Goal: Task Accomplishment & Management: Complete application form

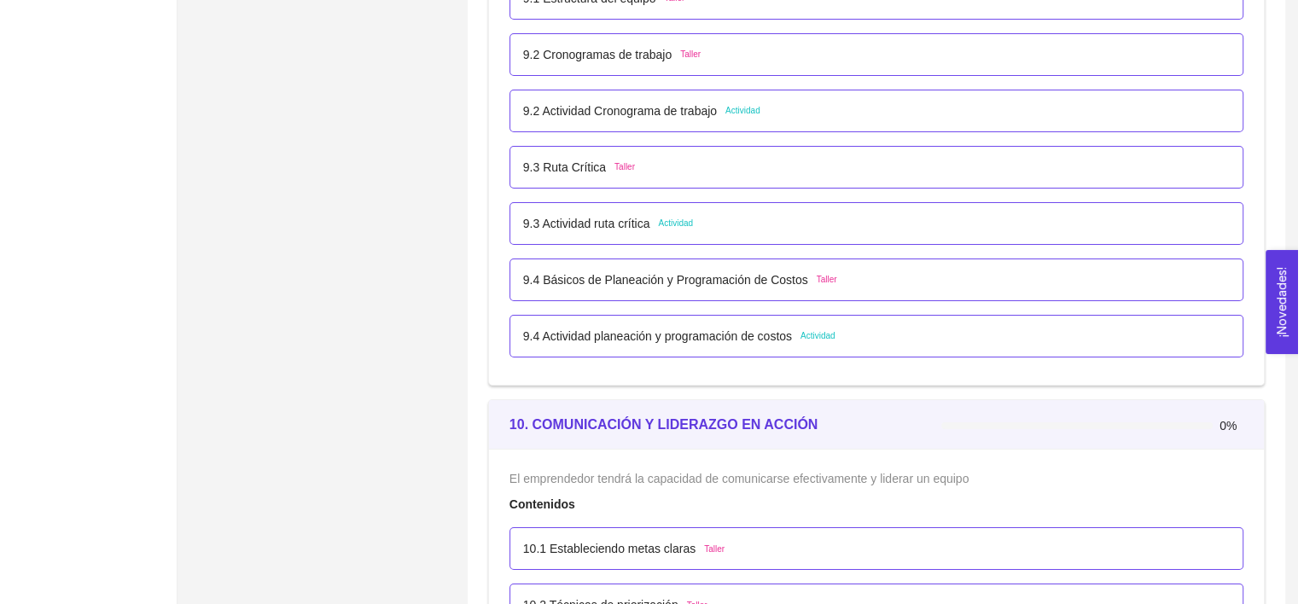
scroll to position [5880, 0]
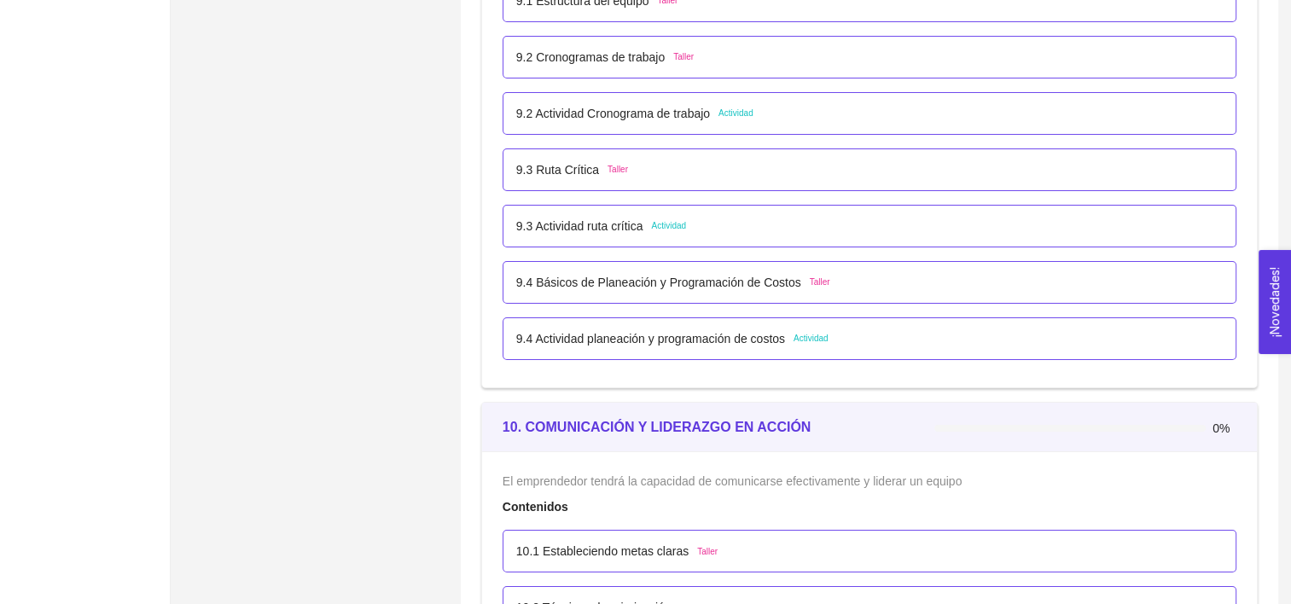
click at [686, 220] on div "9.3 Actividad ruta crítica Actividad" at bounding box center [869, 226] width 707 height 19
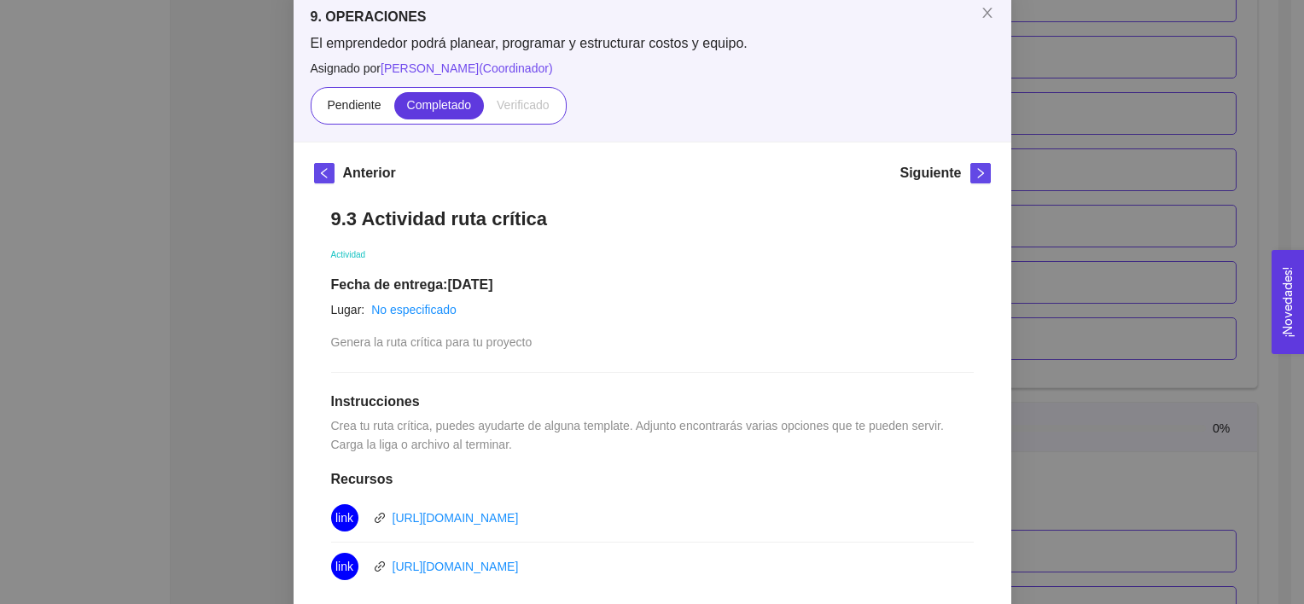
scroll to position [463, 0]
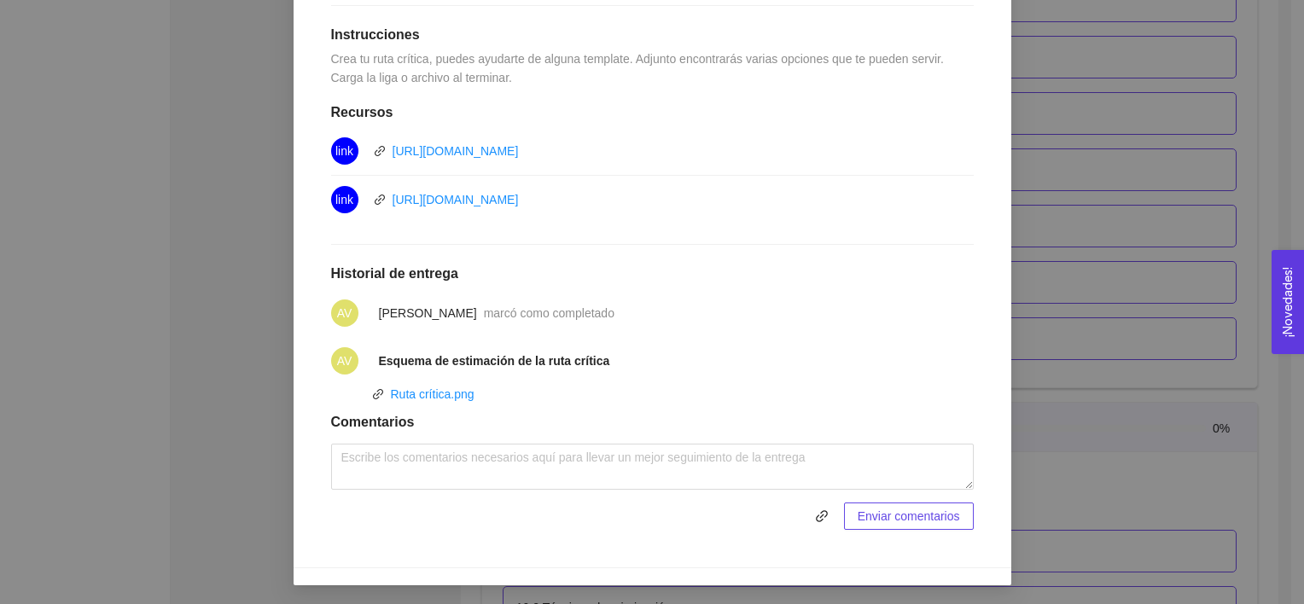
click at [1106, 325] on div "9. OPERACIONES El emprendedor podrá planear, programar y estructurar costos y e…" at bounding box center [652, 302] width 1304 height 604
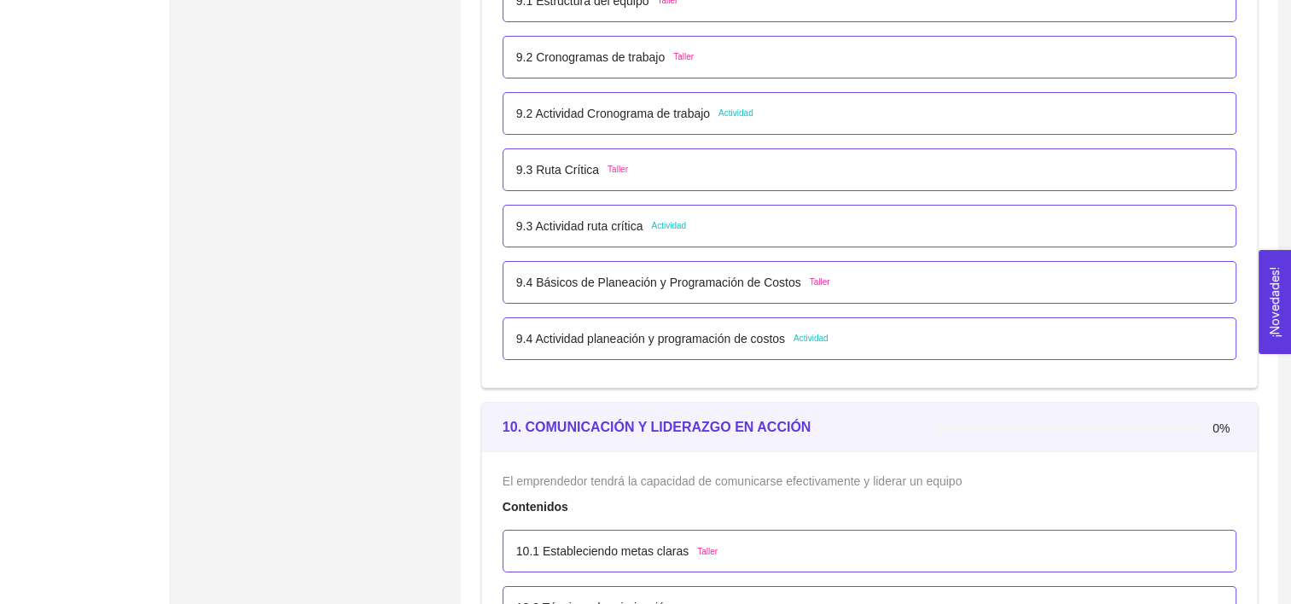
click at [988, 350] on div "9.4 Actividad planeación y programación de costos Actividad" at bounding box center [870, 338] width 734 height 43
click at [952, 342] on div "9.4 Actividad planeación y programación de costos Actividad" at bounding box center [869, 338] width 707 height 19
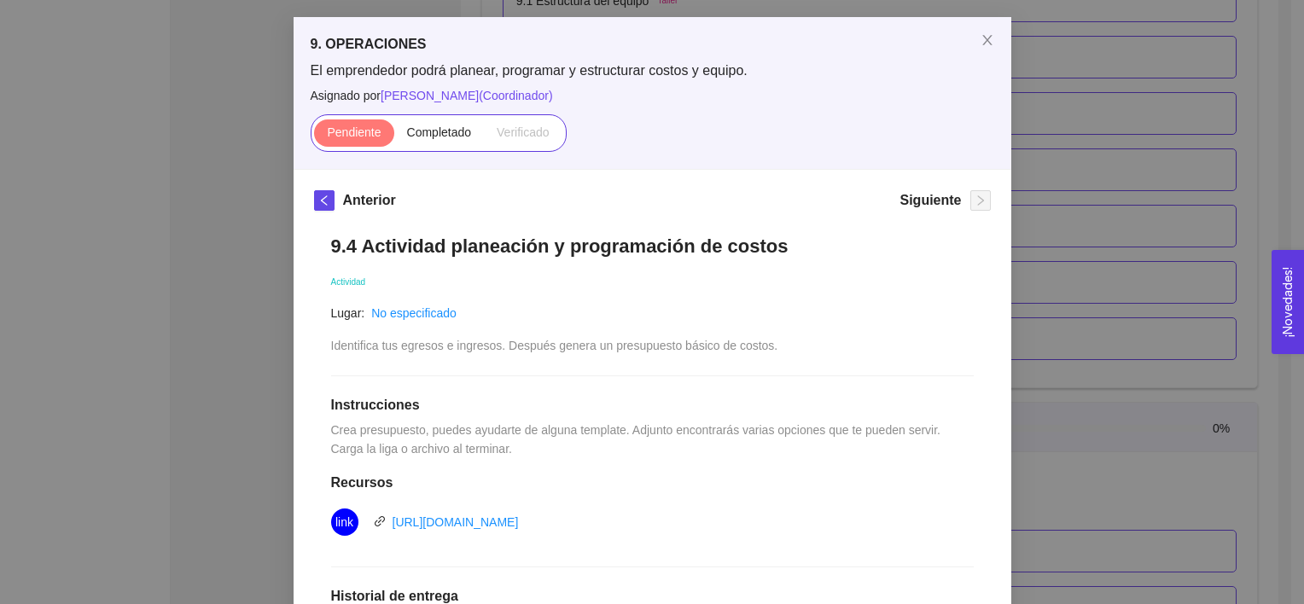
scroll to position [72, 0]
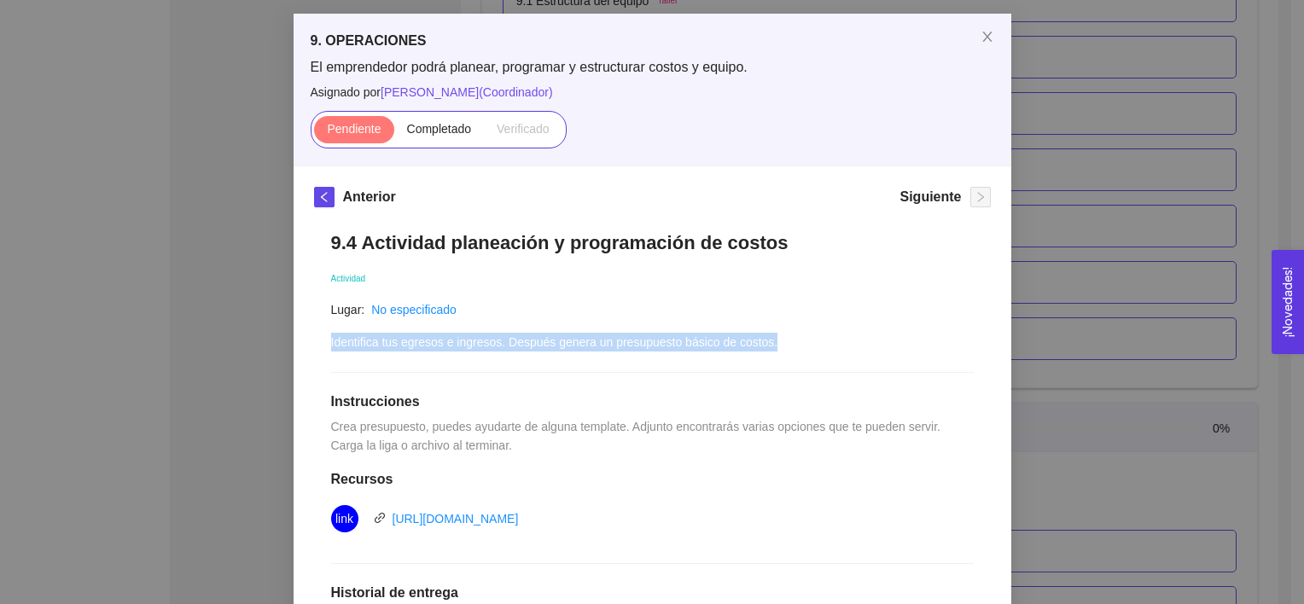
drag, startPoint x: 801, startPoint y: 348, endPoint x: 323, endPoint y: 346, distance: 477.9
click at [323, 346] on div "9.4 Actividad planeación y programación de costos Actividad Lugar: No especific…" at bounding box center [652, 548] width 677 height 668
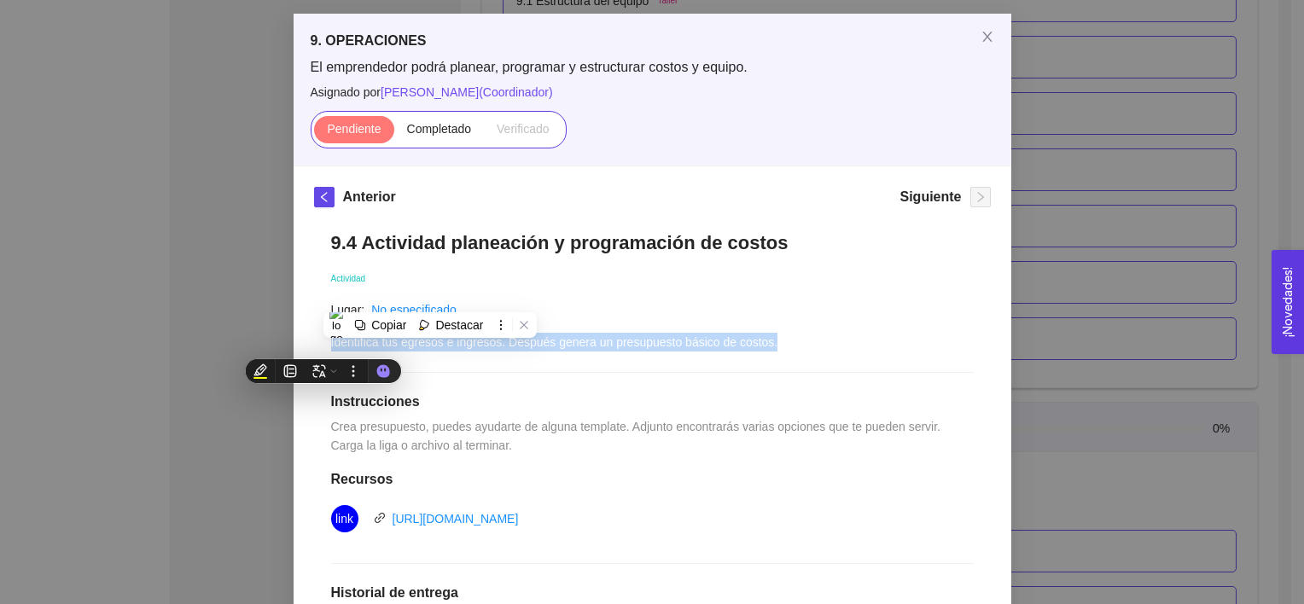
copy span "Identifica tus egresos e ingresos. Después genera un presupuesto básico de cost…"
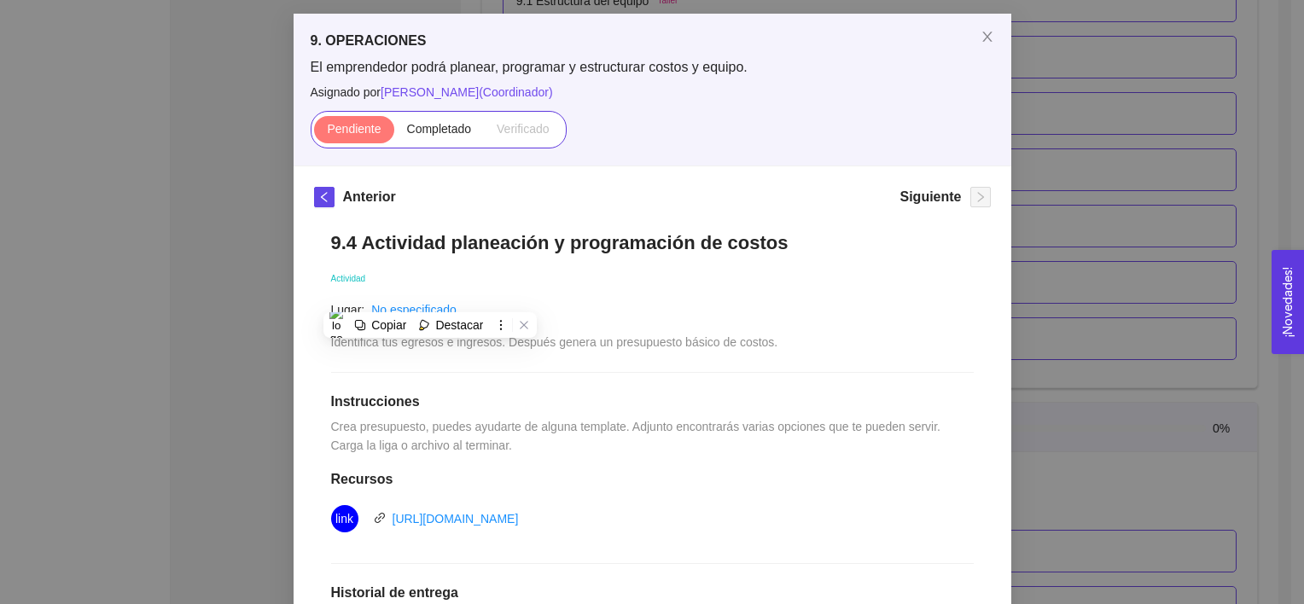
click at [795, 432] on span "Crea presupuesto, puedes ayudarte de alguna template. Adjunto encontrarás varia…" at bounding box center [637, 436] width 613 height 32
click at [519, 512] on link "[URL][DOMAIN_NAME]" at bounding box center [456, 519] width 126 height 14
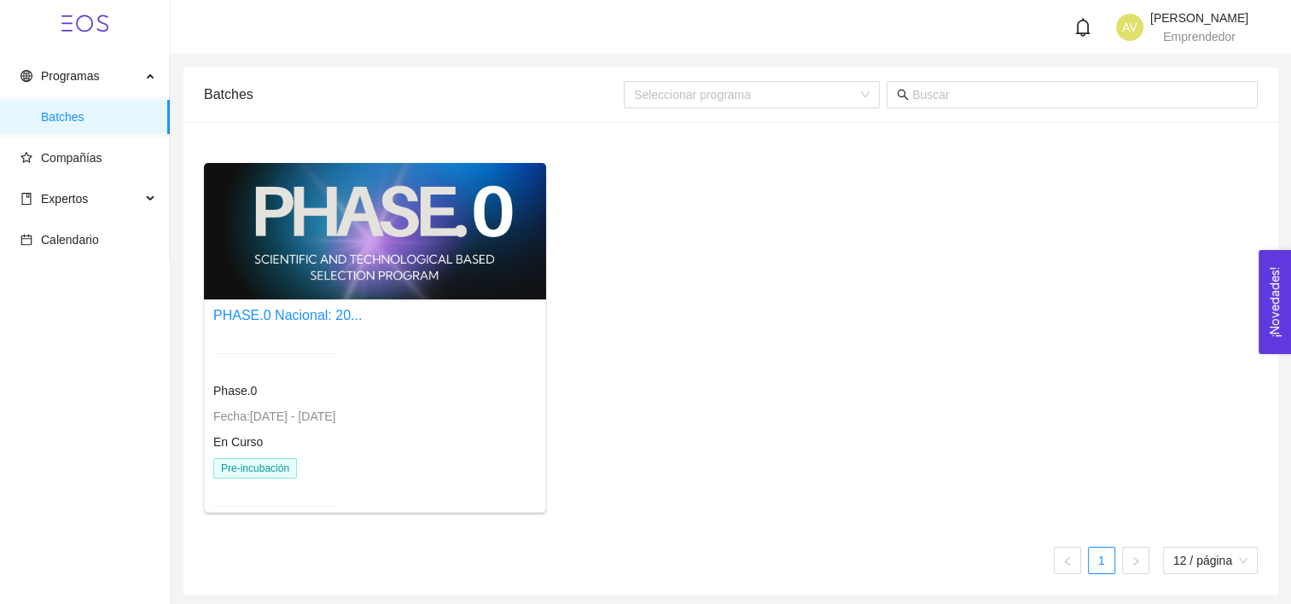
click at [362, 280] on div at bounding box center [375, 231] width 342 height 137
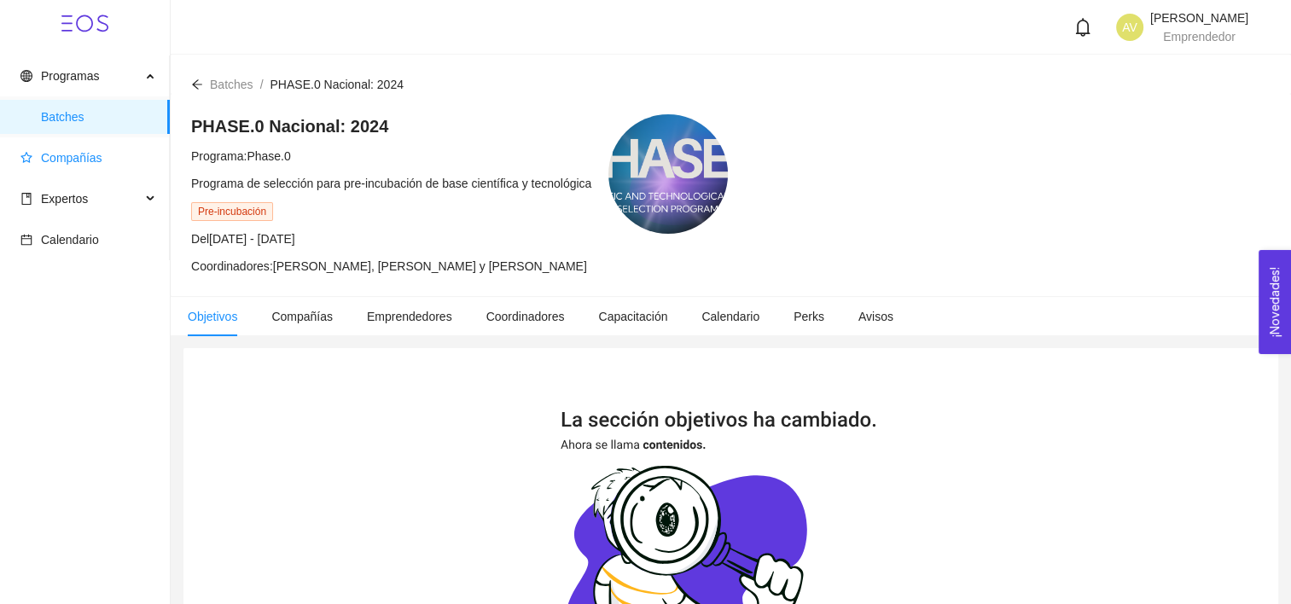
click at [76, 163] on span "Compañías" at bounding box center [71, 158] width 61 height 14
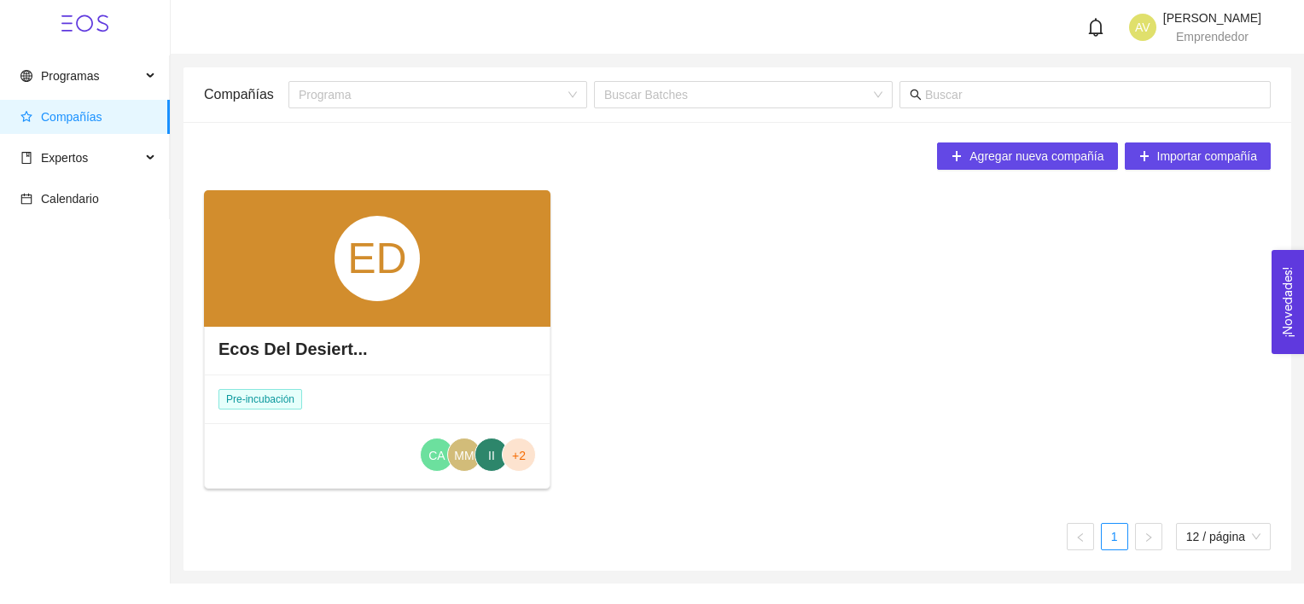
click at [377, 314] on div "ED" at bounding box center [377, 258] width 346 height 137
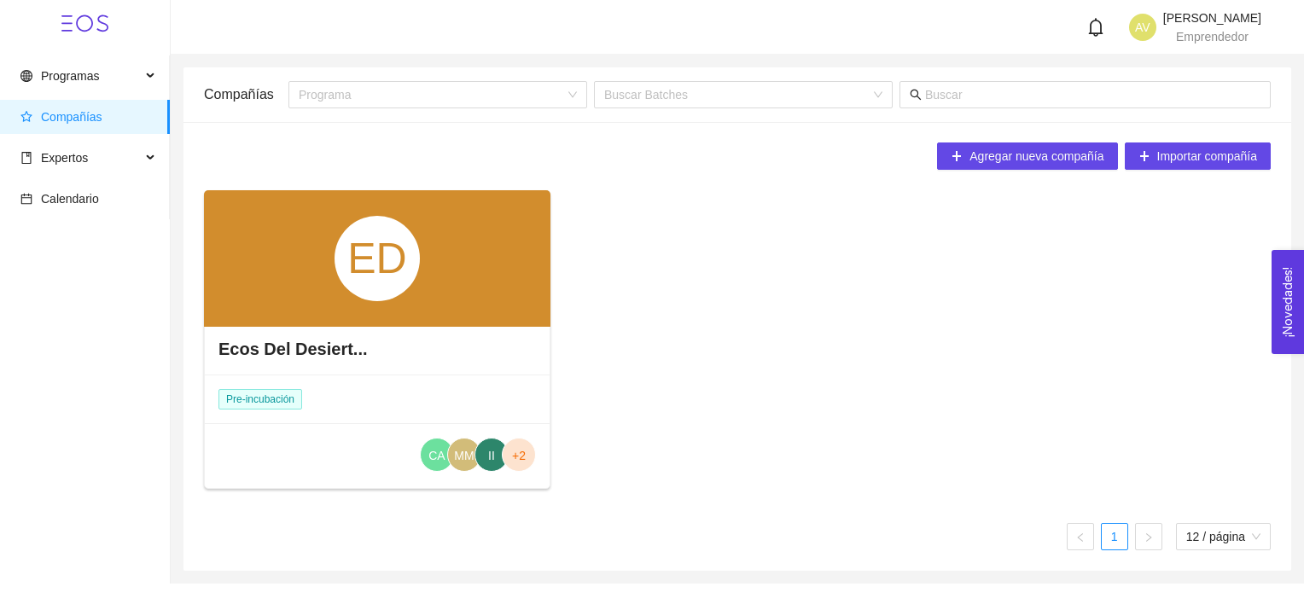
click at [382, 247] on div "ED" at bounding box center [377, 258] width 85 height 85
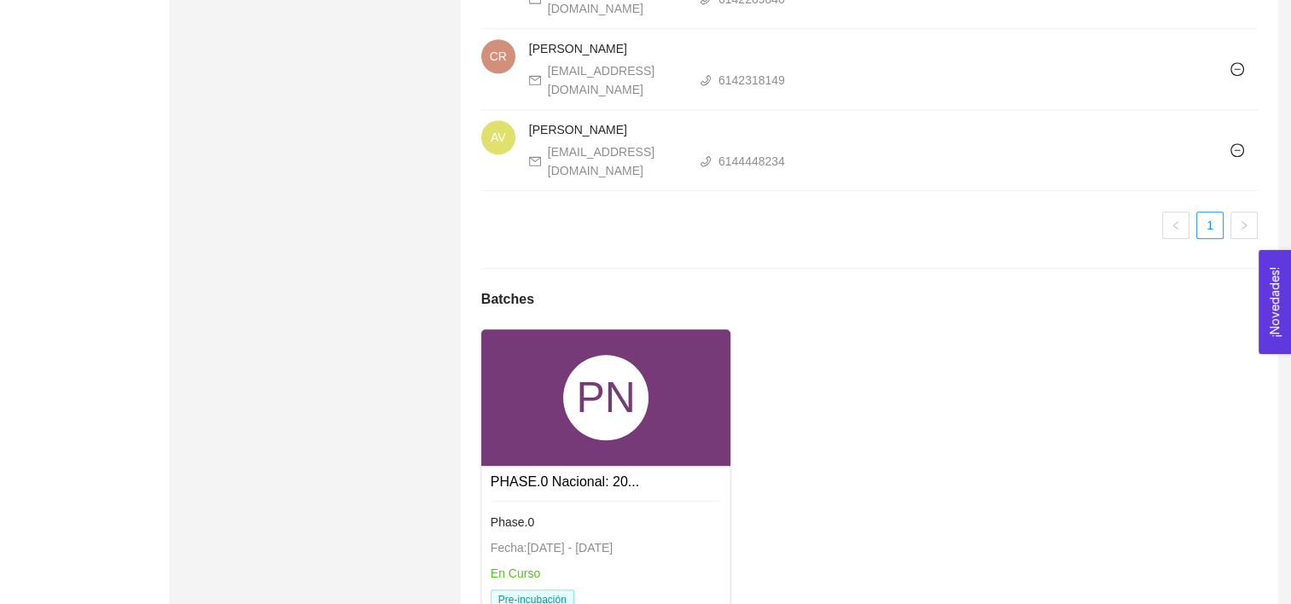
scroll to position [1607, 0]
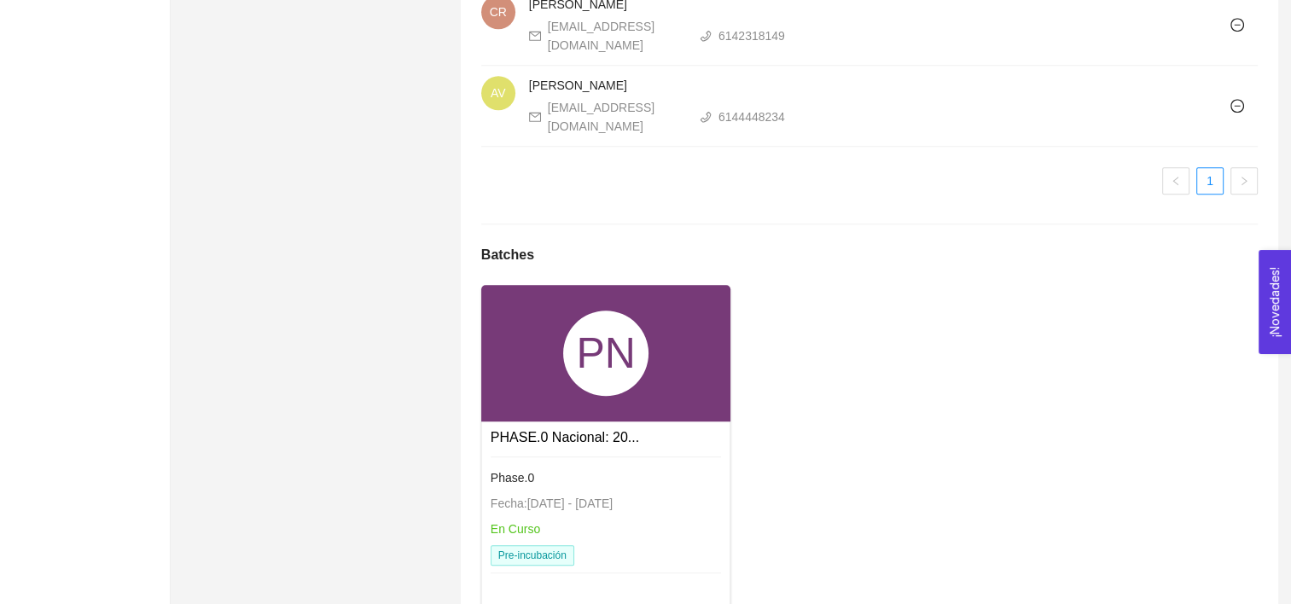
click at [654, 285] on div "PN" at bounding box center [606, 353] width 250 height 137
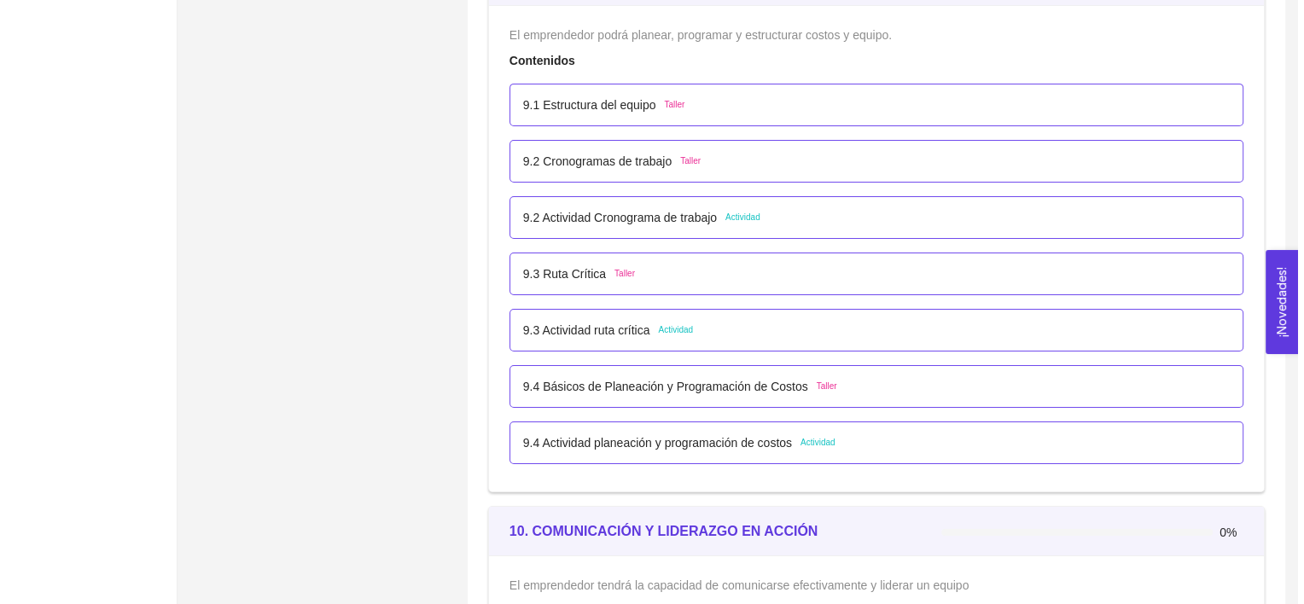
scroll to position [5772, 0]
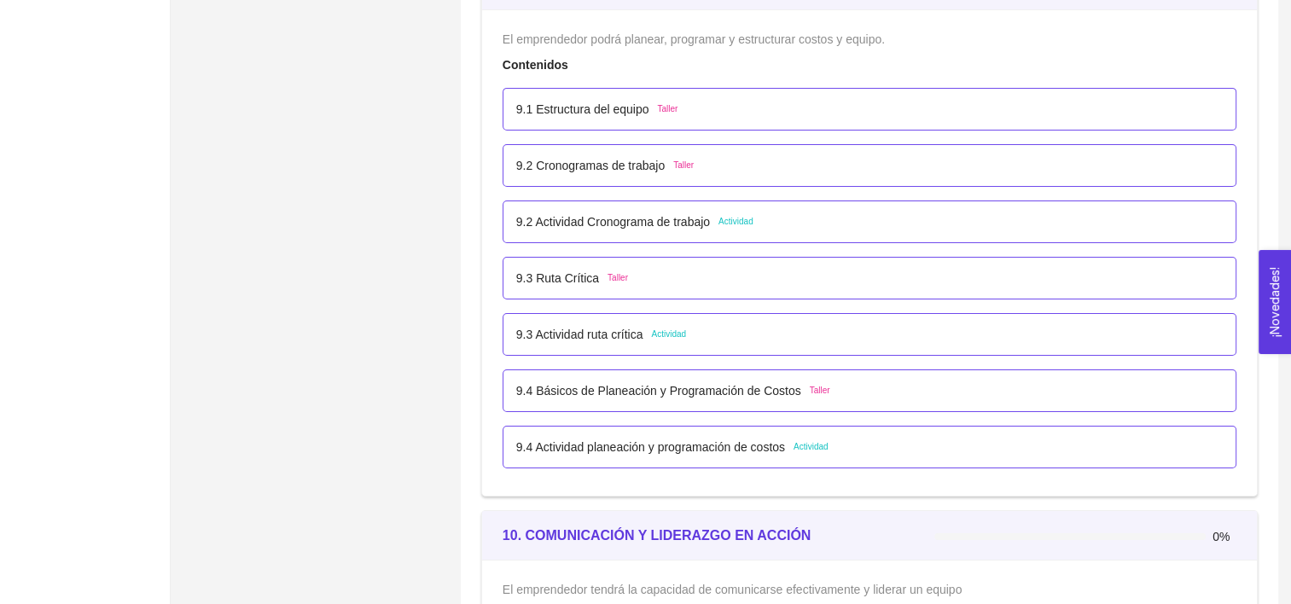
click at [702, 452] on div "9.4 Actividad planeación y programación de costos Actividad" at bounding box center [870, 447] width 734 height 43
click at [666, 444] on p "9.4 Actividad planeación y programación de costos" at bounding box center [650, 447] width 269 height 19
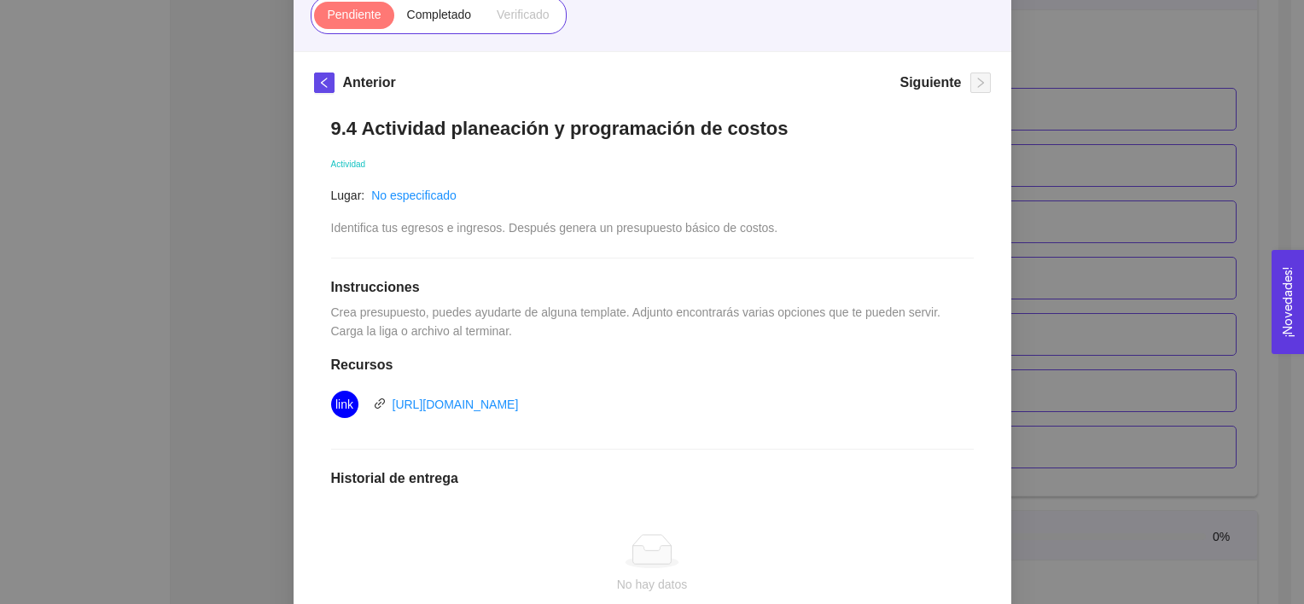
scroll to position [198, 0]
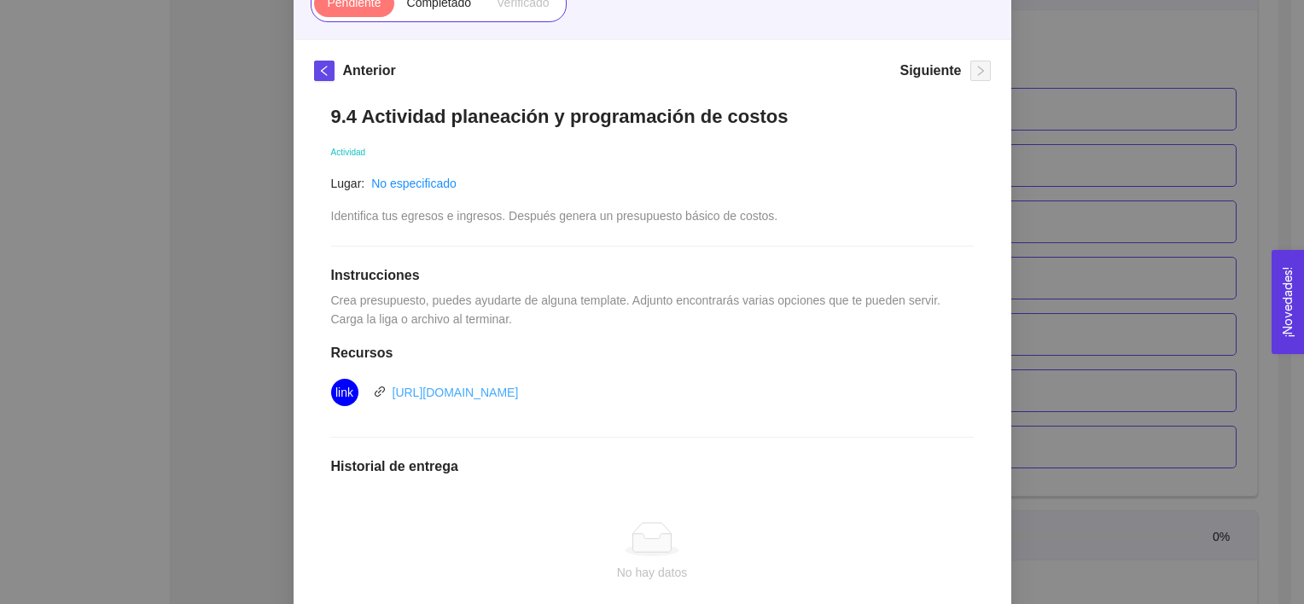
click at [519, 393] on link "[URL][DOMAIN_NAME]" at bounding box center [456, 393] width 126 height 14
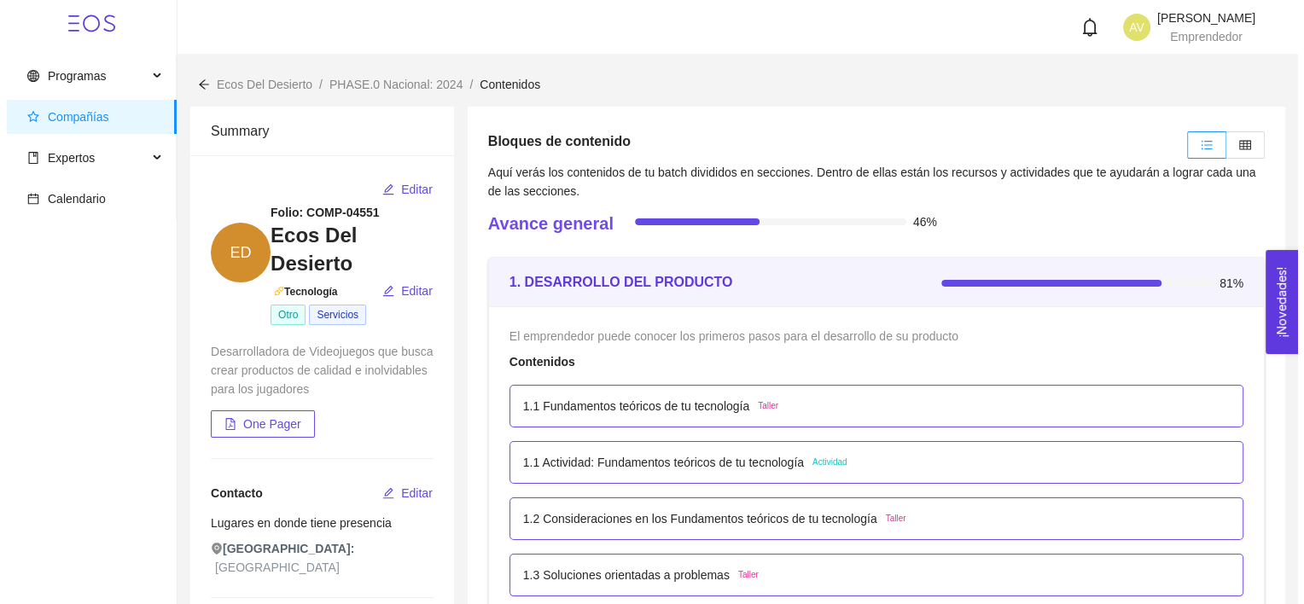
scroll to position [5772, 0]
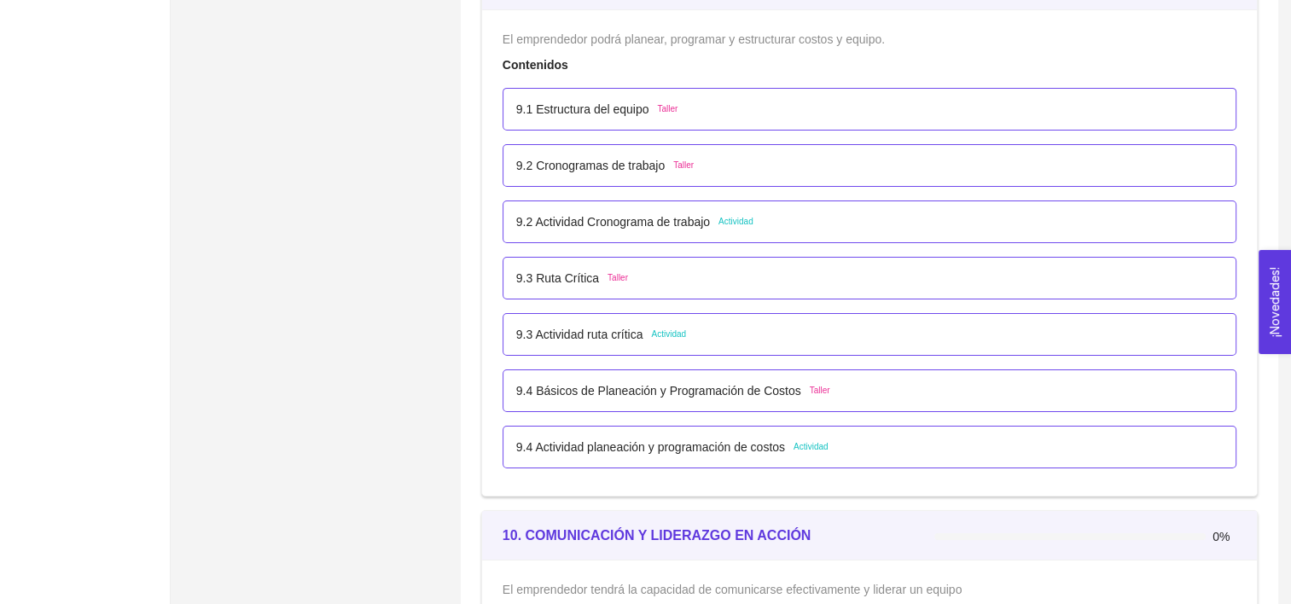
click at [593, 447] on p "9.4 Actividad planeación y programación de costos" at bounding box center [650, 447] width 269 height 19
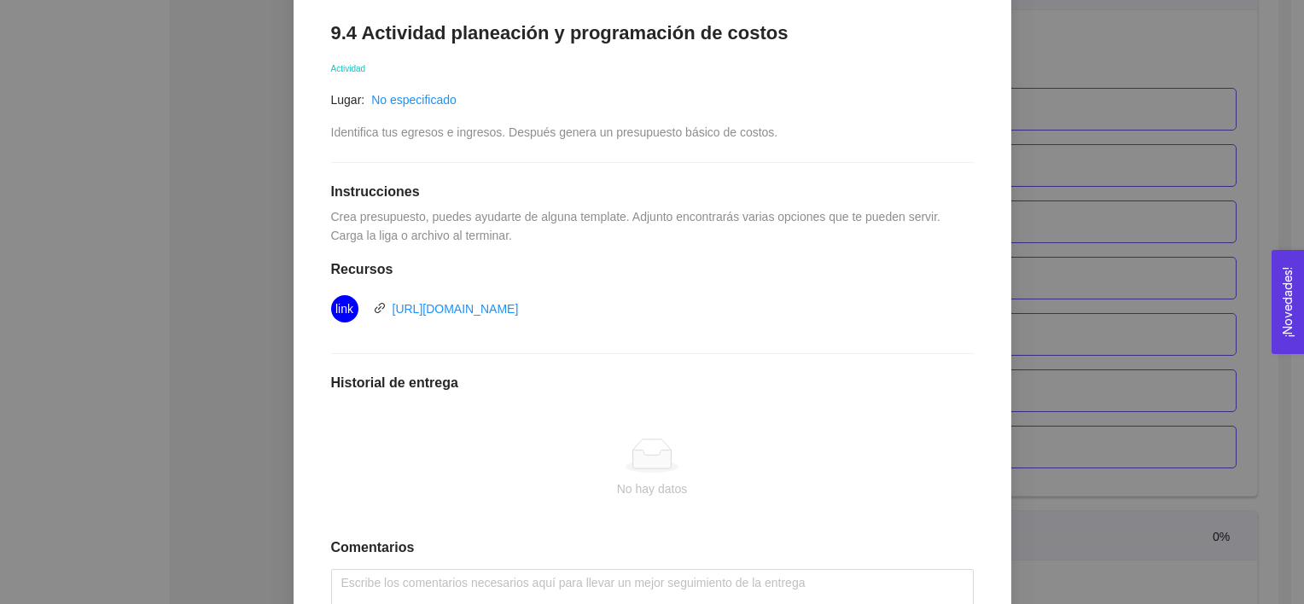
scroll to position [407, 0]
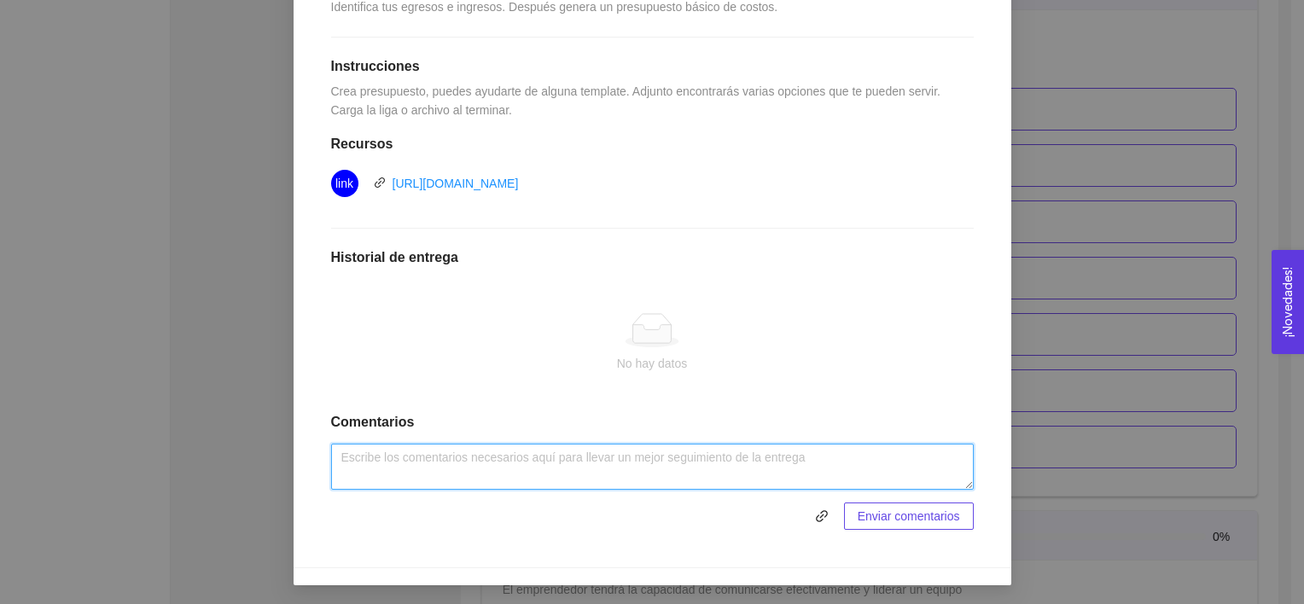
click at [623, 463] on textarea at bounding box center [652, 467] width 643 height 46
type textarea "Presupesto de gastos aproximado"
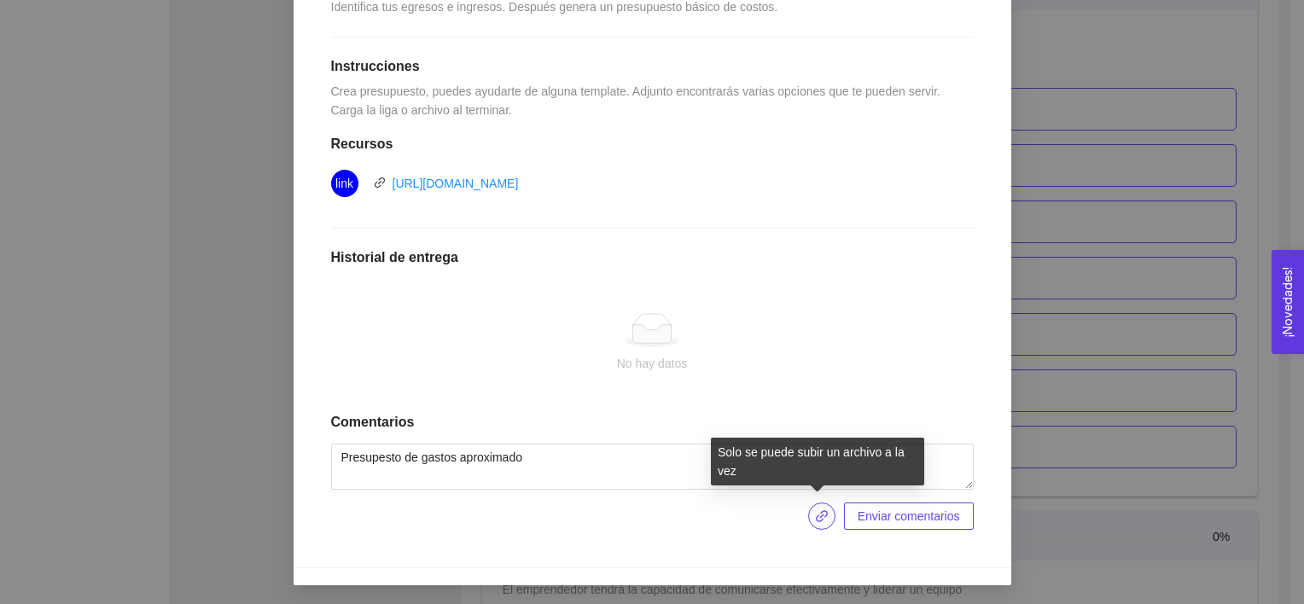
click at [821, 513] on icon "link" at bounding box center [822, 516] width 14 height 14
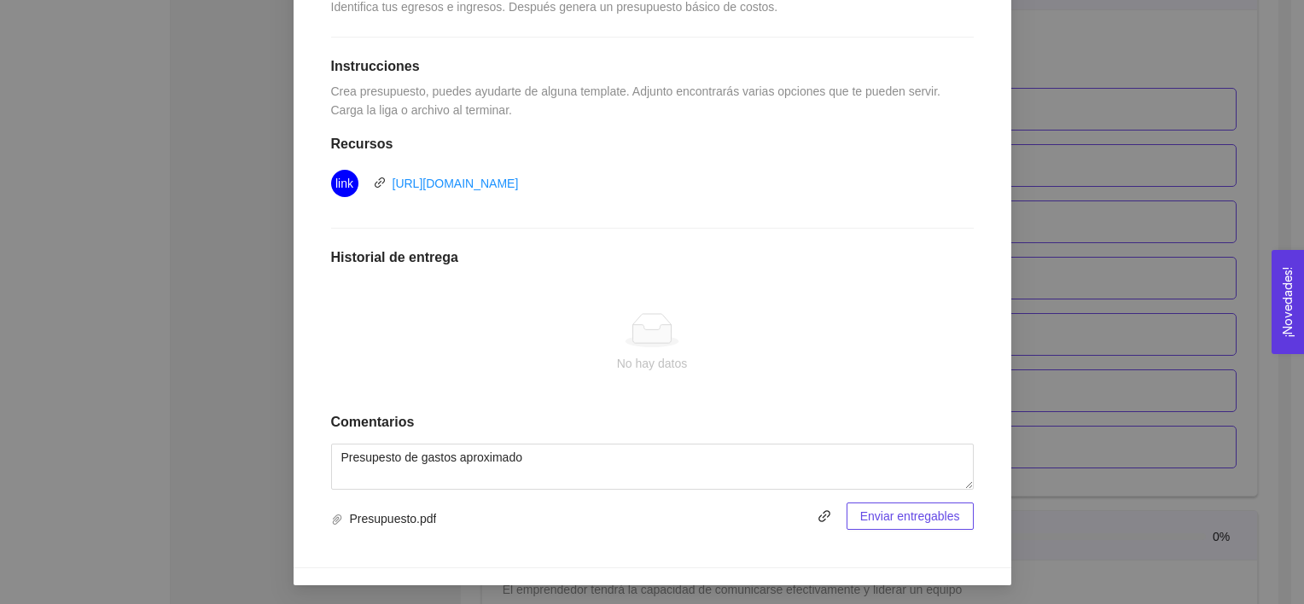
click at [878, 504] on button "Enviar entregables" at bounding box center [910, 516] width 127 height 27
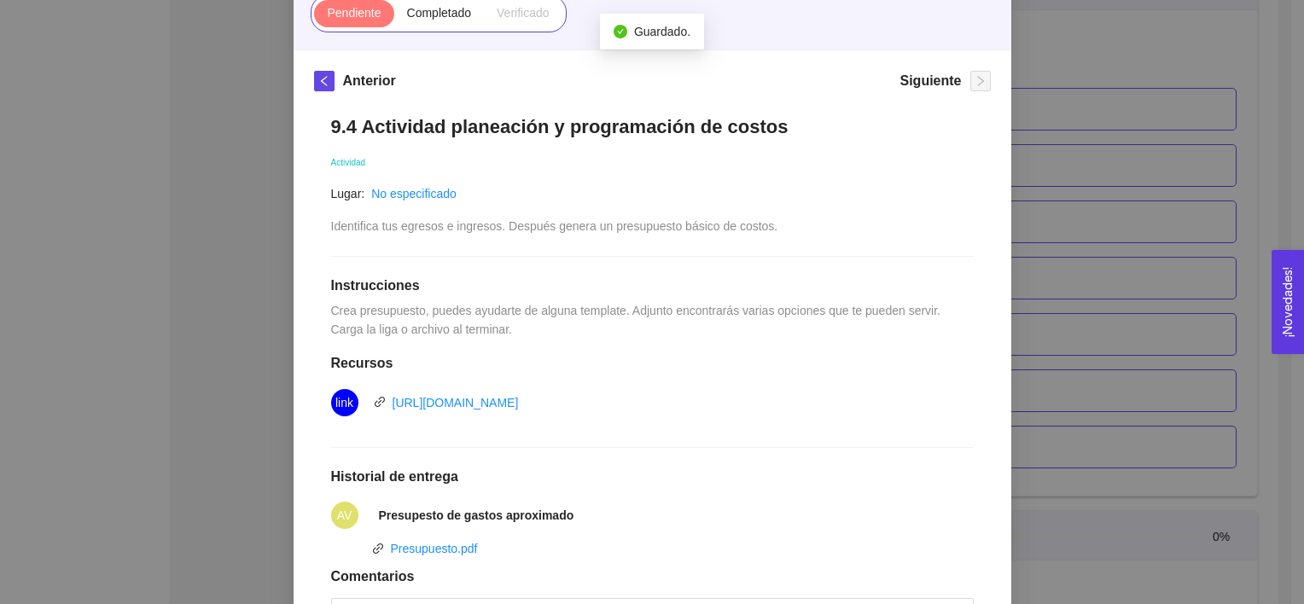
scroll to position [126, 0]
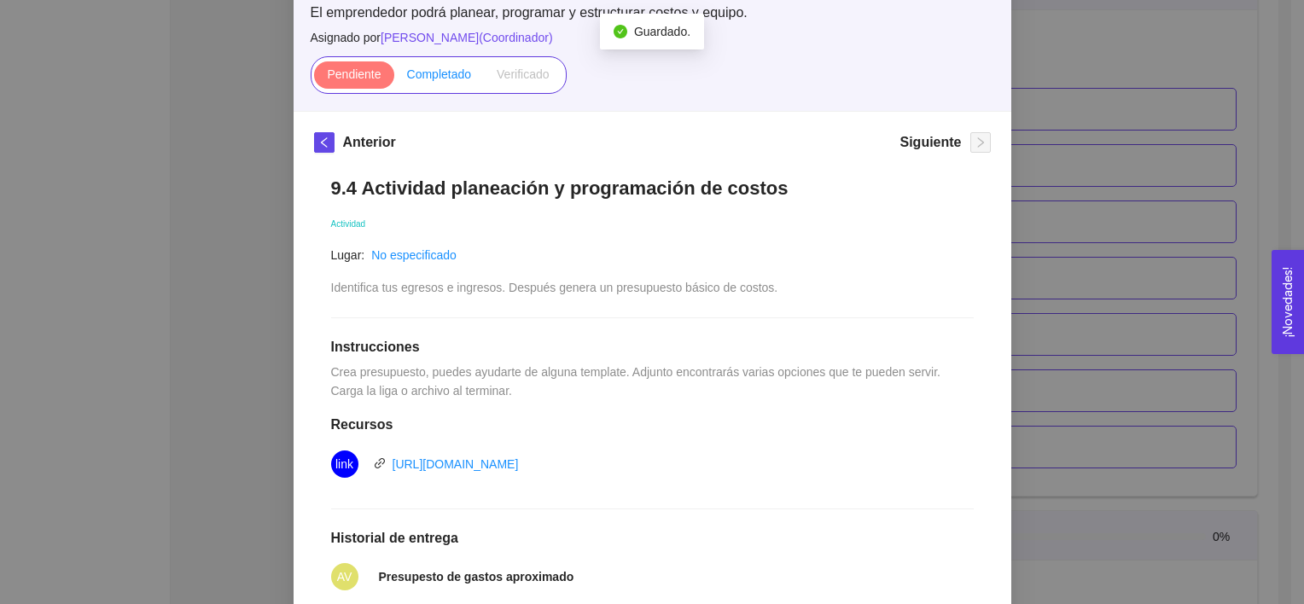
click at [435, 64] on label "Completado" at bounding box center [439, 74] width 90 height 27
click at [394, 79] on input "Completado" at bounding box center [394, 79] width 0 height 0
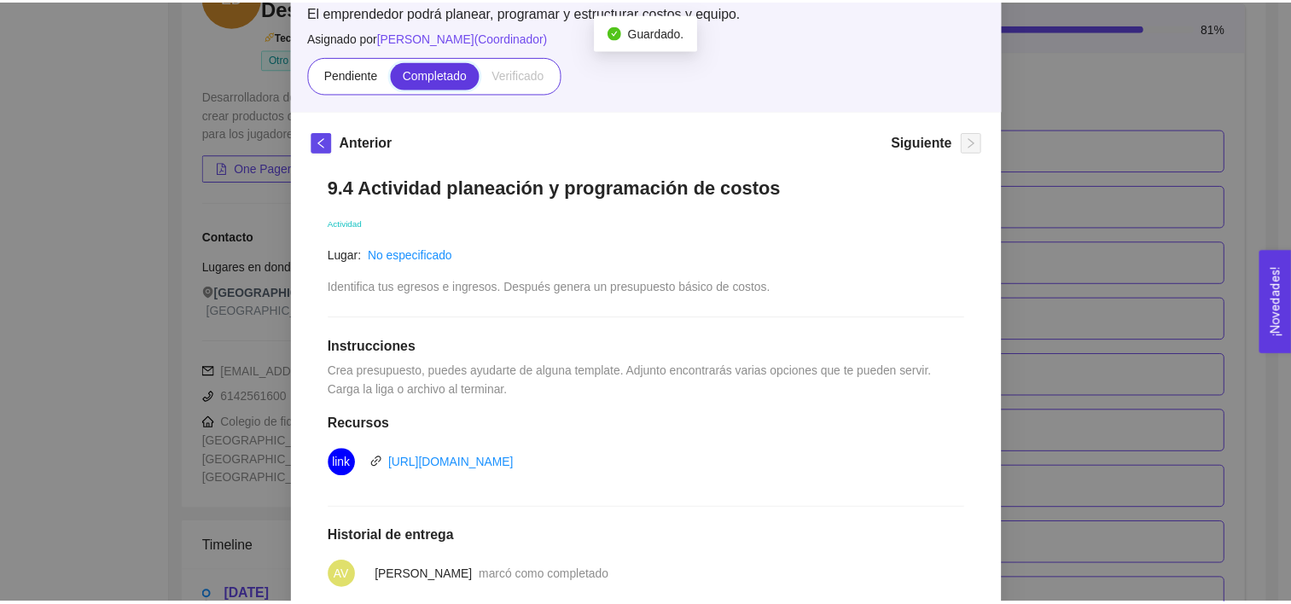
scroll to position [5772, 0]
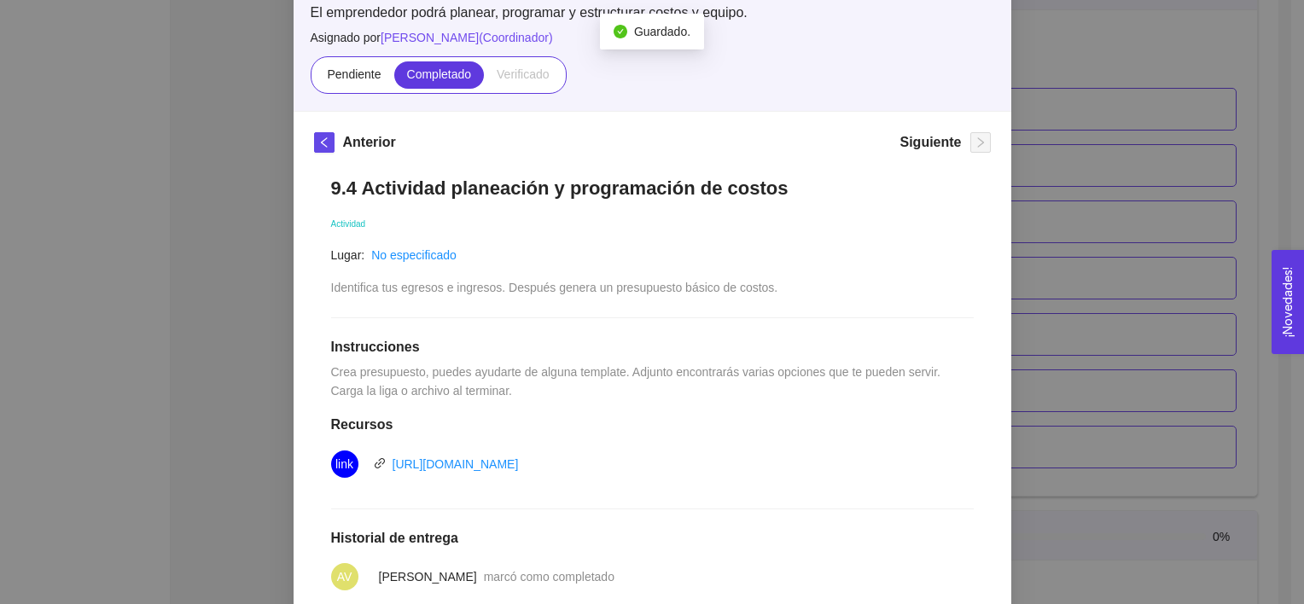
click at [245, 160] on div "9. OPERACIONES El emprendedor podrá planear, programar y estructurar costos y e…" at bounding box center [652, 302] width 1304 height 604
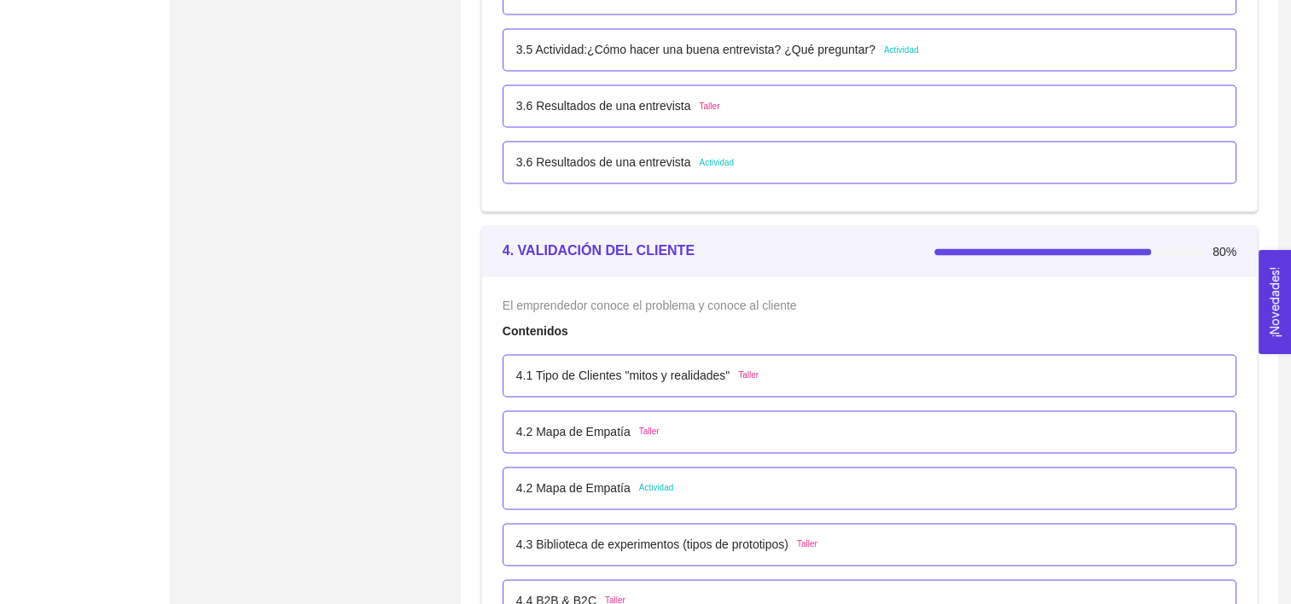
scroll to position [2583, 0]
click at [653, 358] on div "4.1 Tipo de Clientes "mitos y realidades" Taller" at bounding box center [870, 376] width 734 height 43
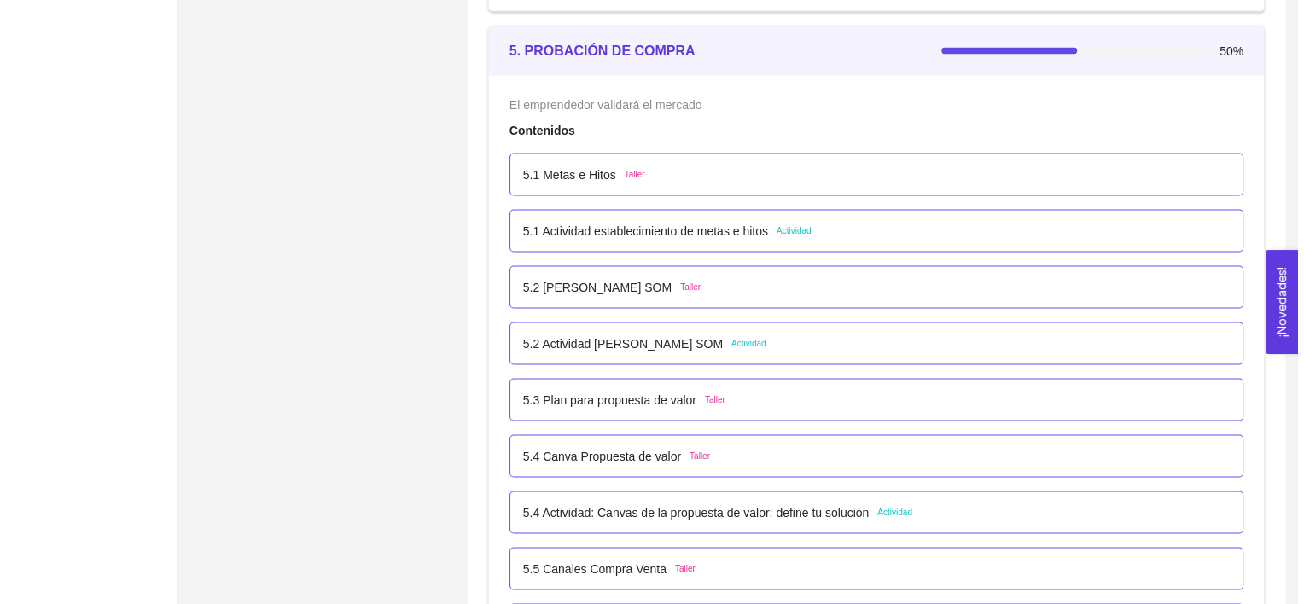
scroll to position [3222, 0]
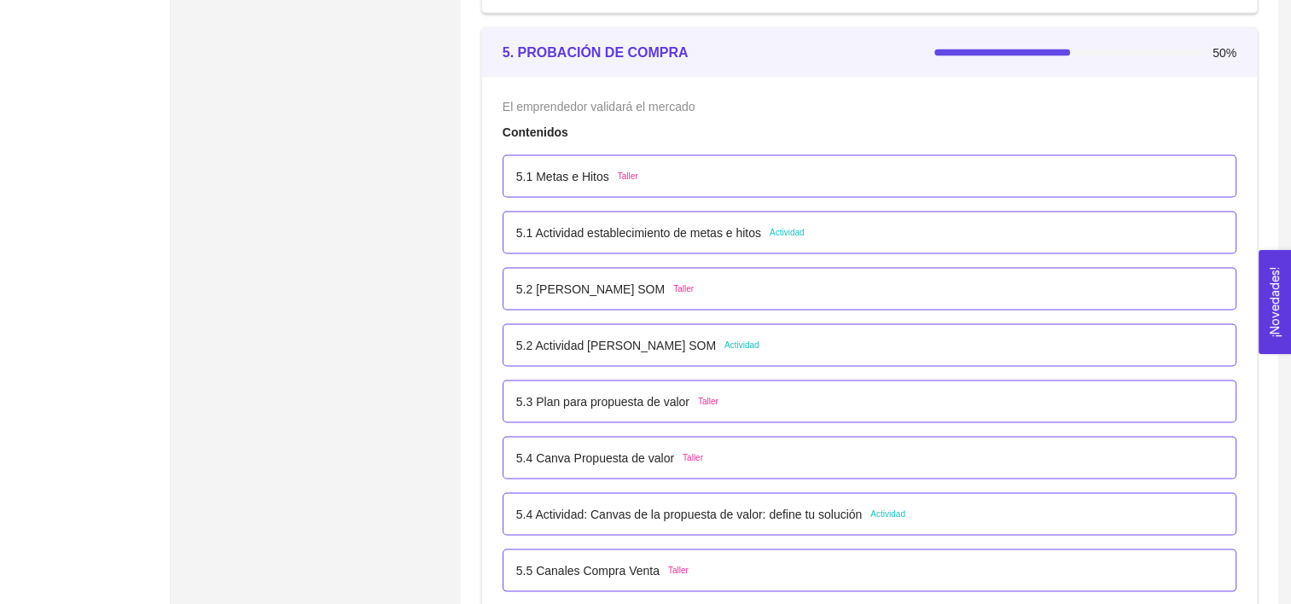
click at [828, 239] on div "5.1 Actividad establecimiento de metas e hitos Actividad" at bounding box center [870, 232] width 734 height 43
click at [767, 233] on div "5.1 Actividad establecimiento de metas e hitos Actividad" at bounding box center [660, 232] width 288 height 19
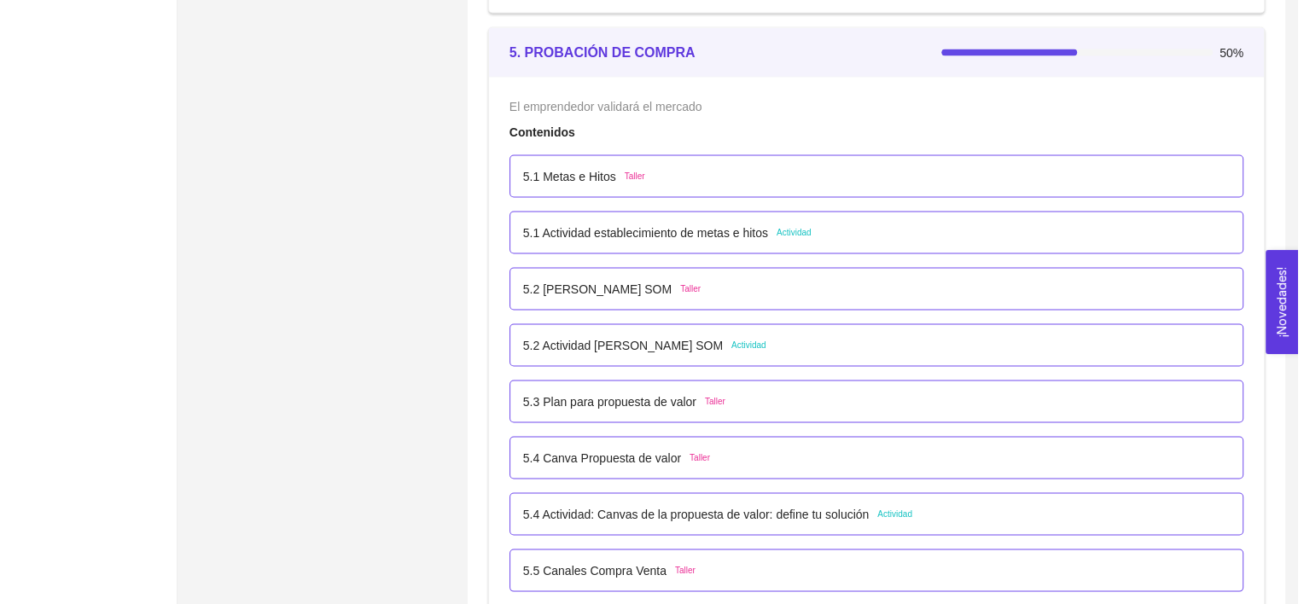
scroll to position [0, 0]
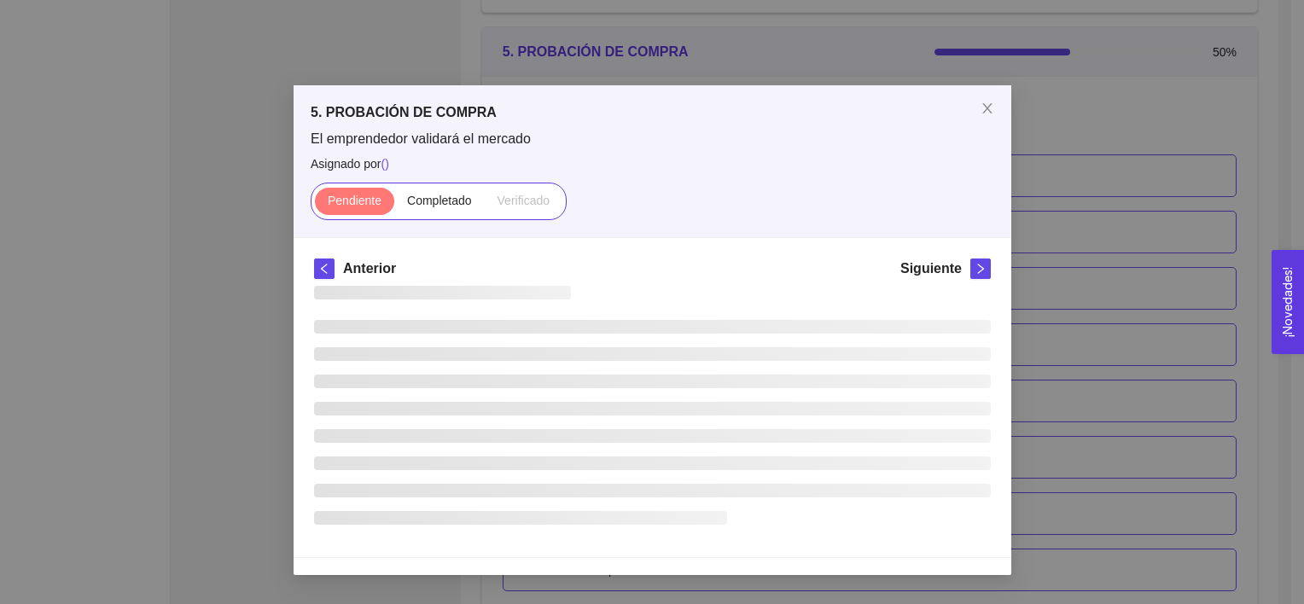
click at [767, 233] on div "5. PROBACIÓN DE COMPRA El emprendedor validará el mercado Asignado por ( ) Pend…" at bounding box center [653, 161] width 718 height 152
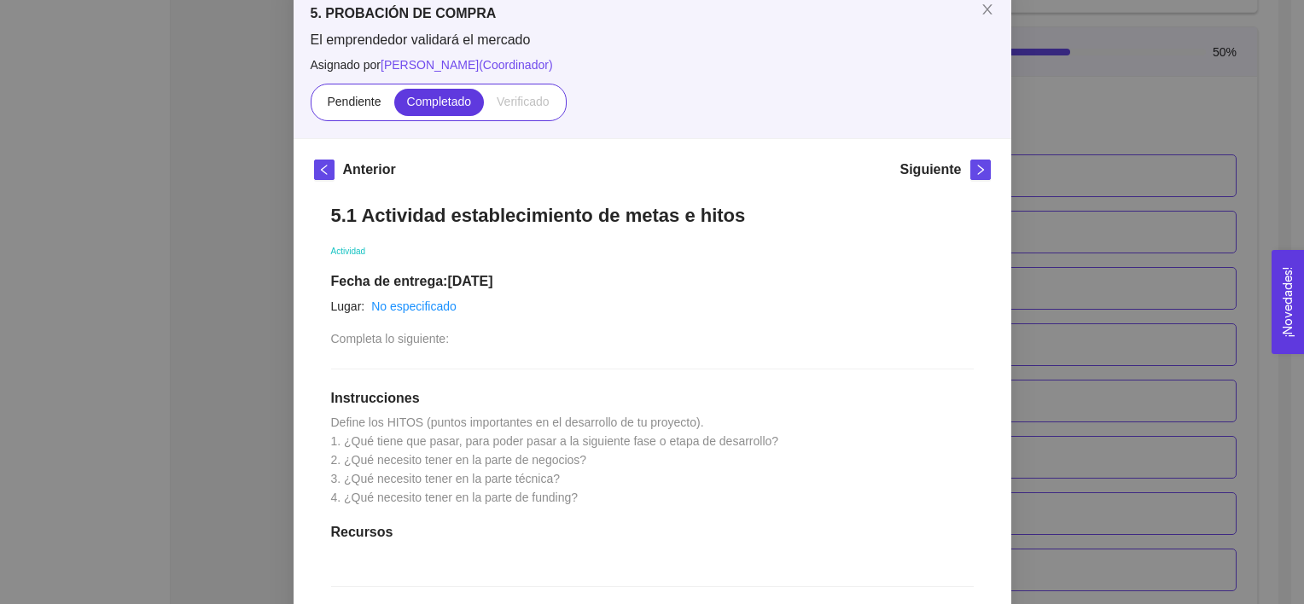
scroll to position [104, 0]
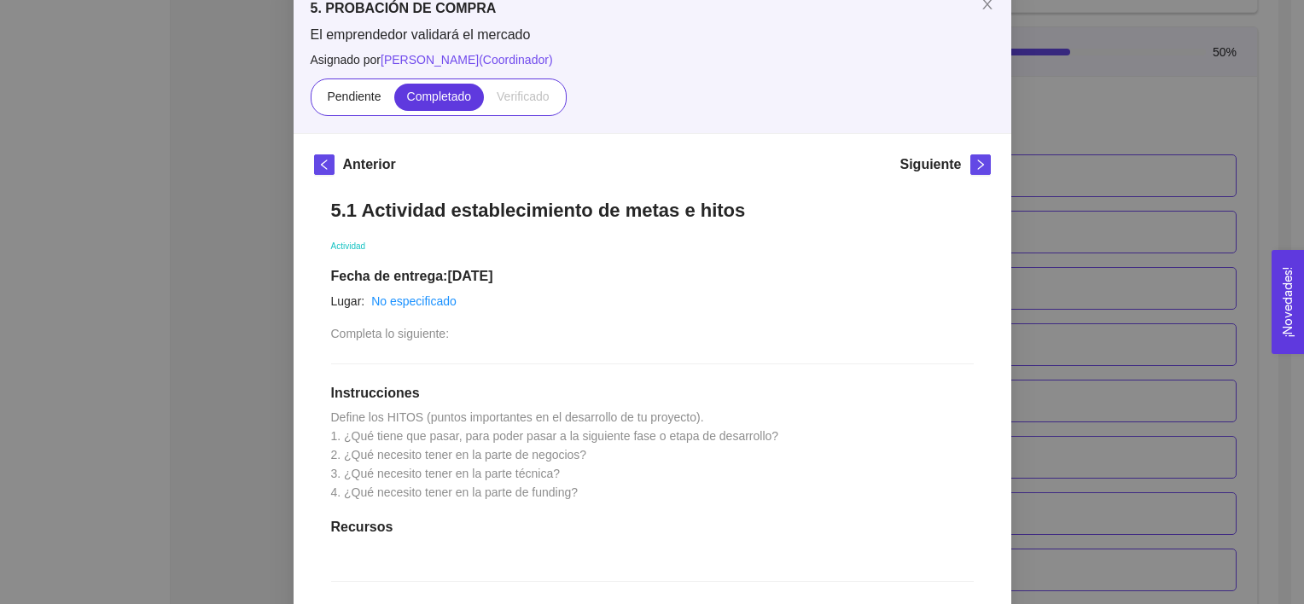
click at [1125, 345] on div "5. PROBACIÓN DE COMPRA El emprendedor validará el mercado Asignado por Ana Sofi…" at bounding box center [652, 302] width 1304 height 604
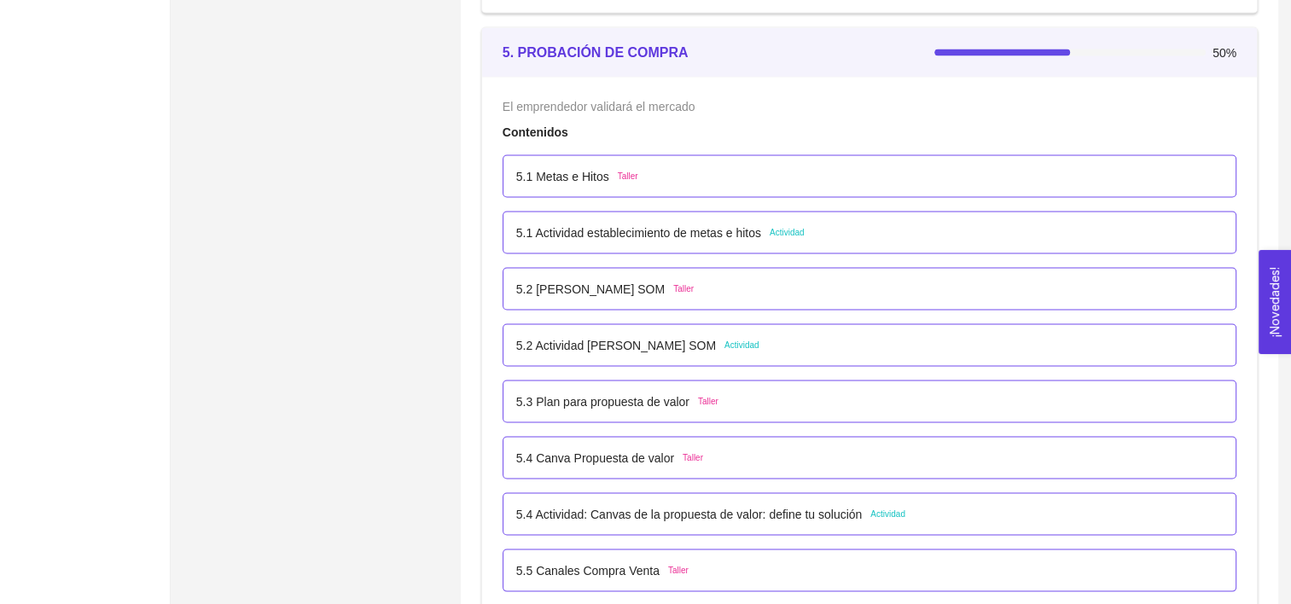
click at [929, 236] on div "5.1 Actividad establecimiento de metas e hitos Actividad" at bounding box center [869, 232] width 707 height 19
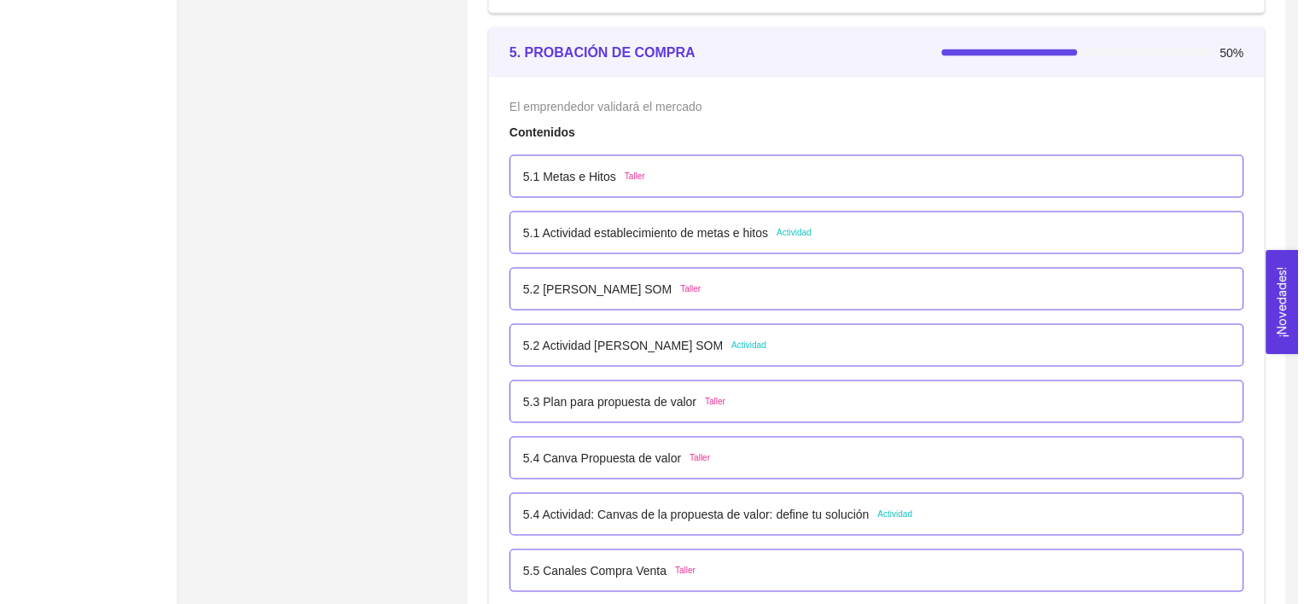
scroll to position [0, 0]
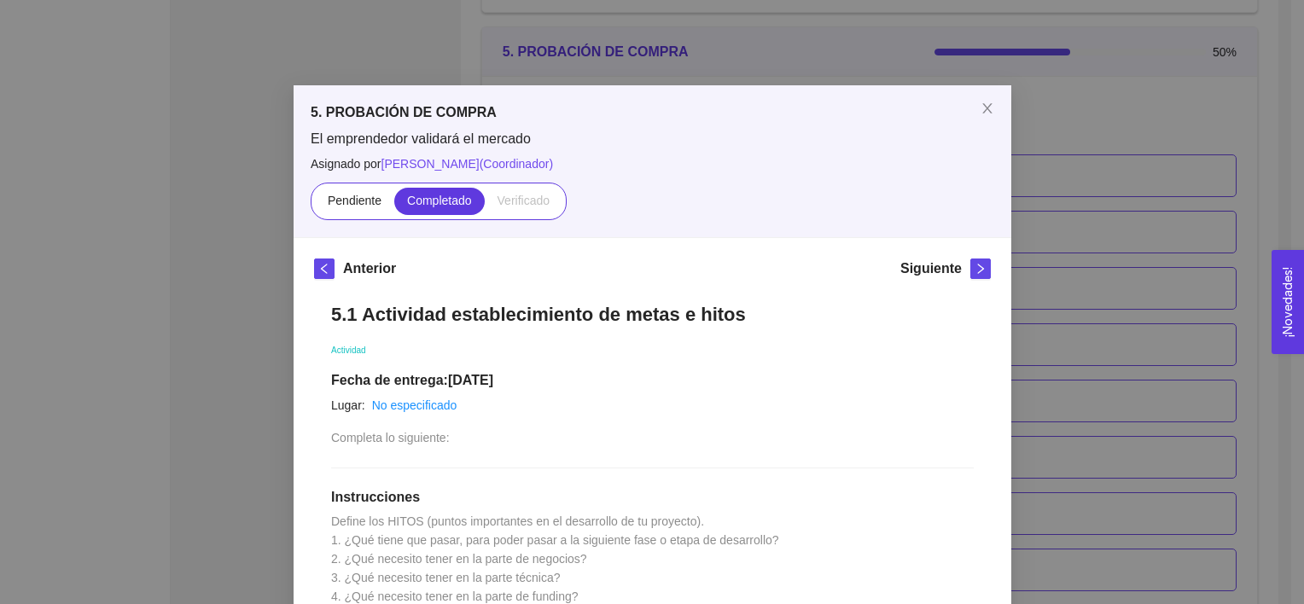
click at [929, 236] on div "5. PROBACIÓN DE COMPRA El emprendedor validará el mercado Asignado por Ana Sofi…" at bounding box center [653, 555] width 718 height 941
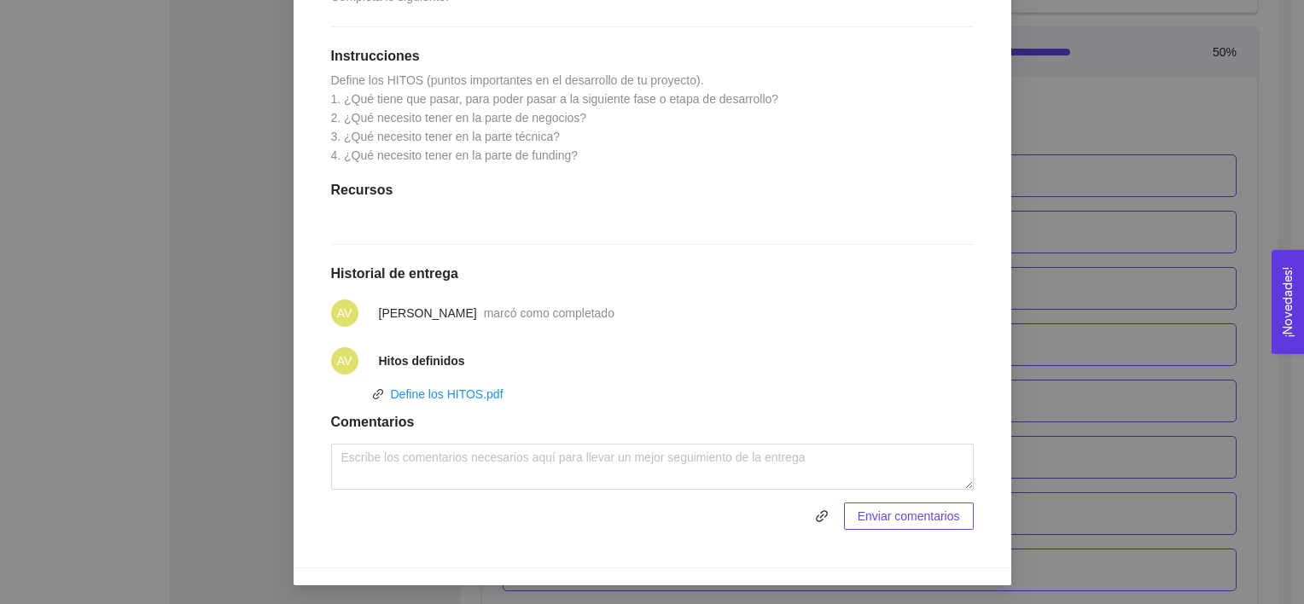
click at [1144, 259] on div "5. PROBACIÓN DE COMPRA El emprendedor validará el mercado Asignado por Ana Sofi…" at bounding box center [652, 302] width 1304 height 604
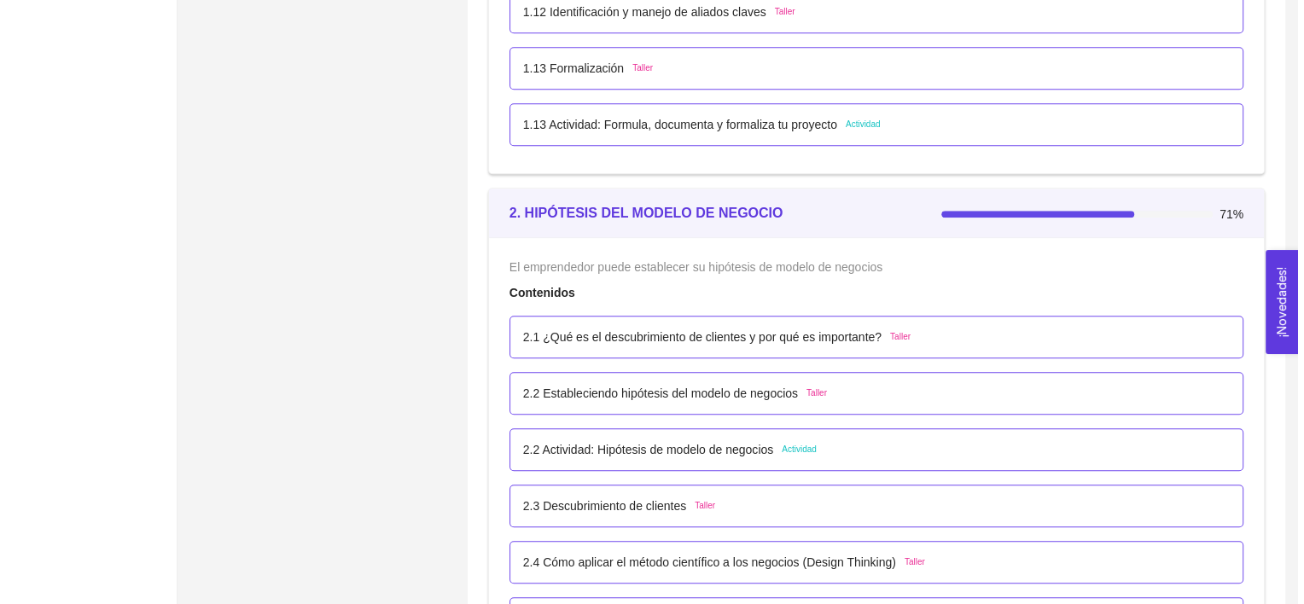
scroll to position [1465, 0]
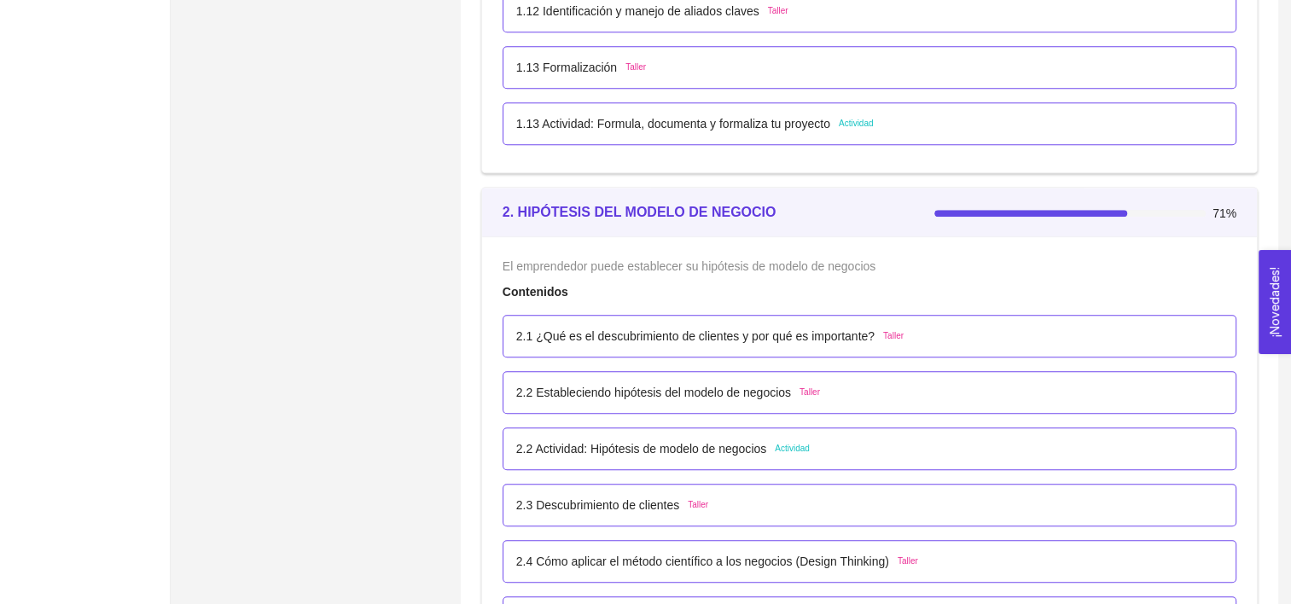
click at [845, 440] on div "2.2 Actividad: Hipótesis de modelo de negocios Actividad" at bounding box center [869, 449] width 707 height 19
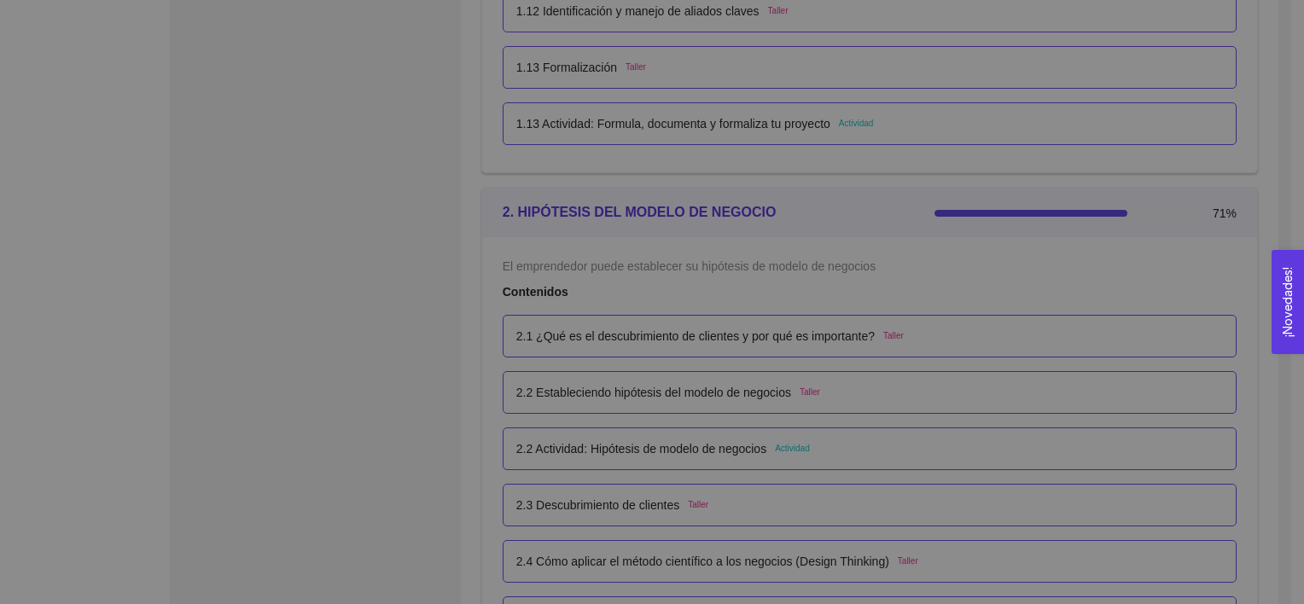
scroll to position [0, 0]
click at [845, 440] on li at bounding box center [652, 436] width 677 height 14
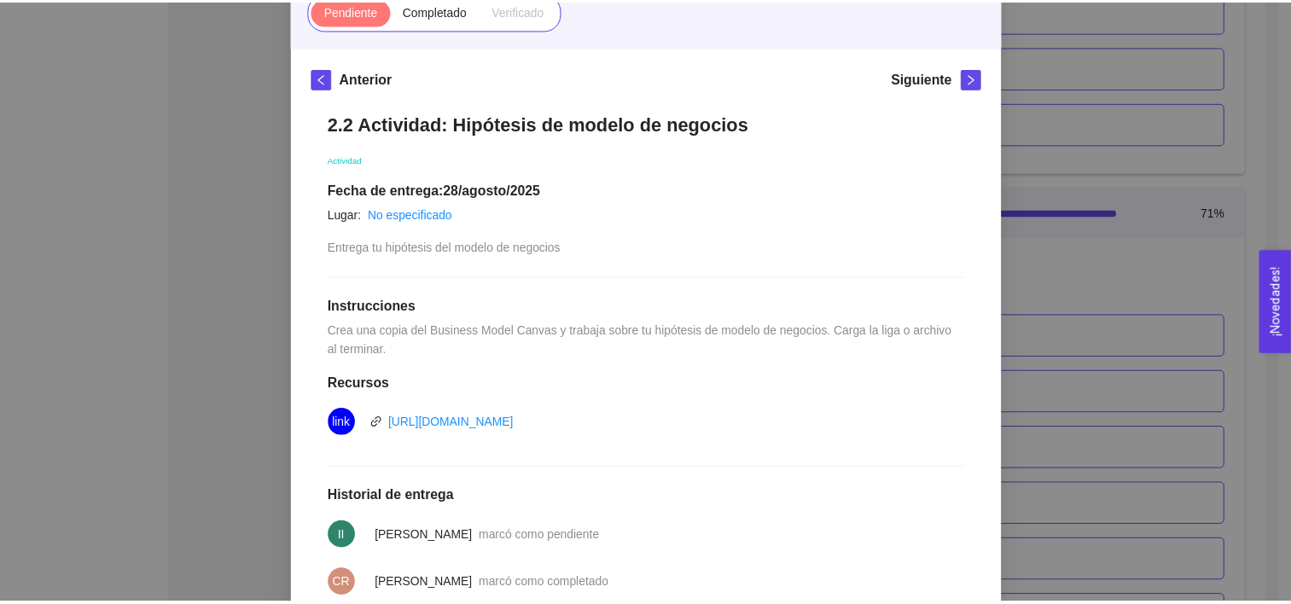
scroll to position [194, 0]
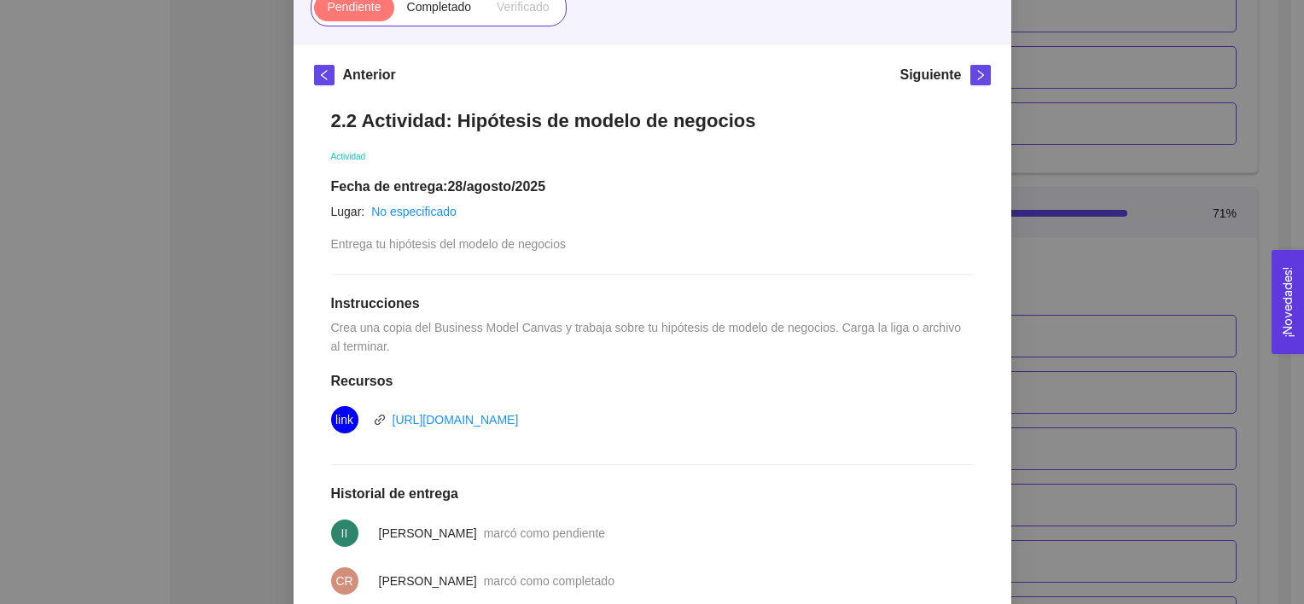
click at [1096, 354] on div "2. HIPÓTESIS DEL MODELO DE NEGOCIO El emprendedor puede establecer su hipótesis…" at bounding box center [652, 302] width 1304 height 604
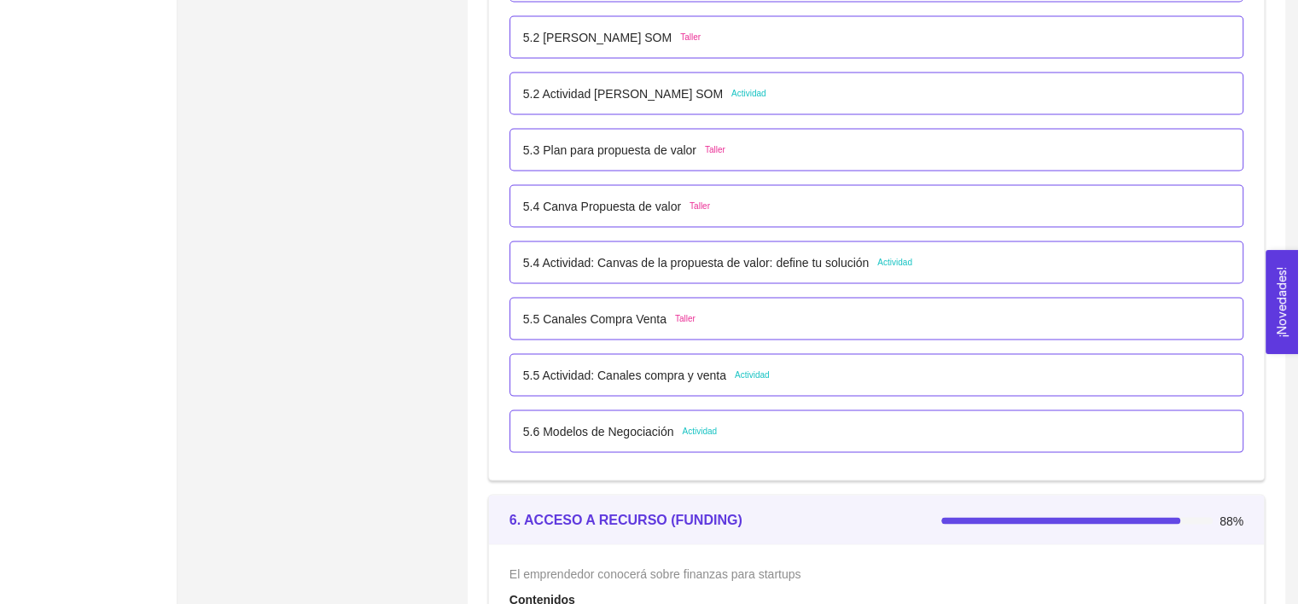
scroll to position [3480, 0]
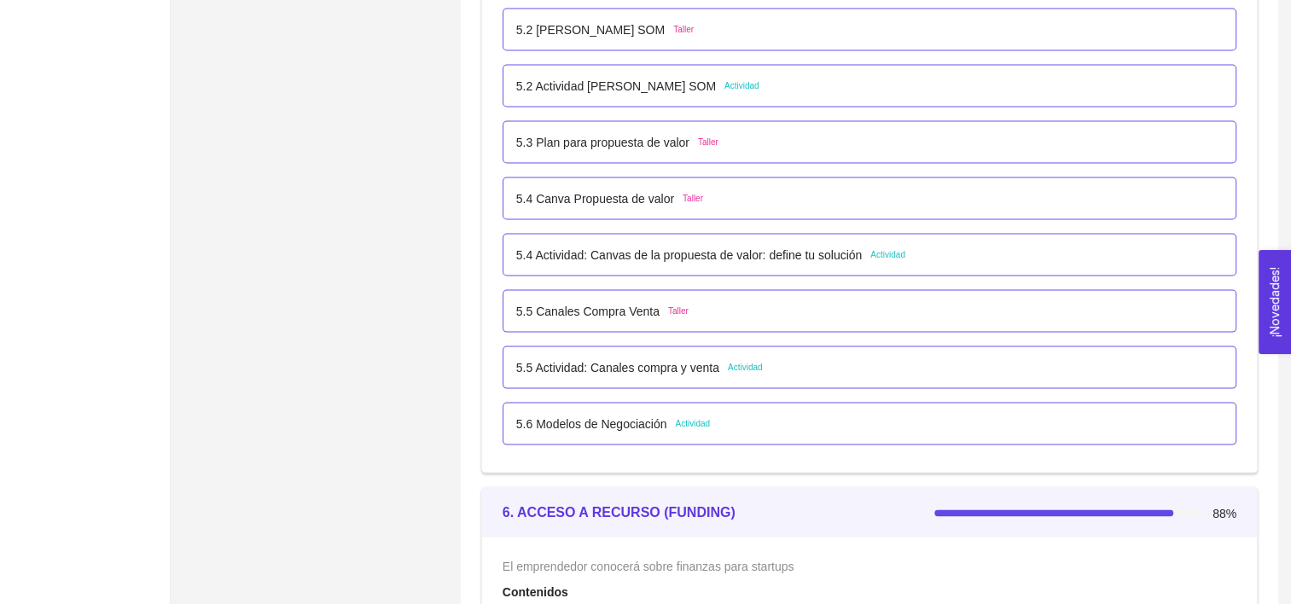
click at [898, 420] on div "5.6 Modelos de Negociación Actividad" at bounding box center [869, 424] width 707 height 19
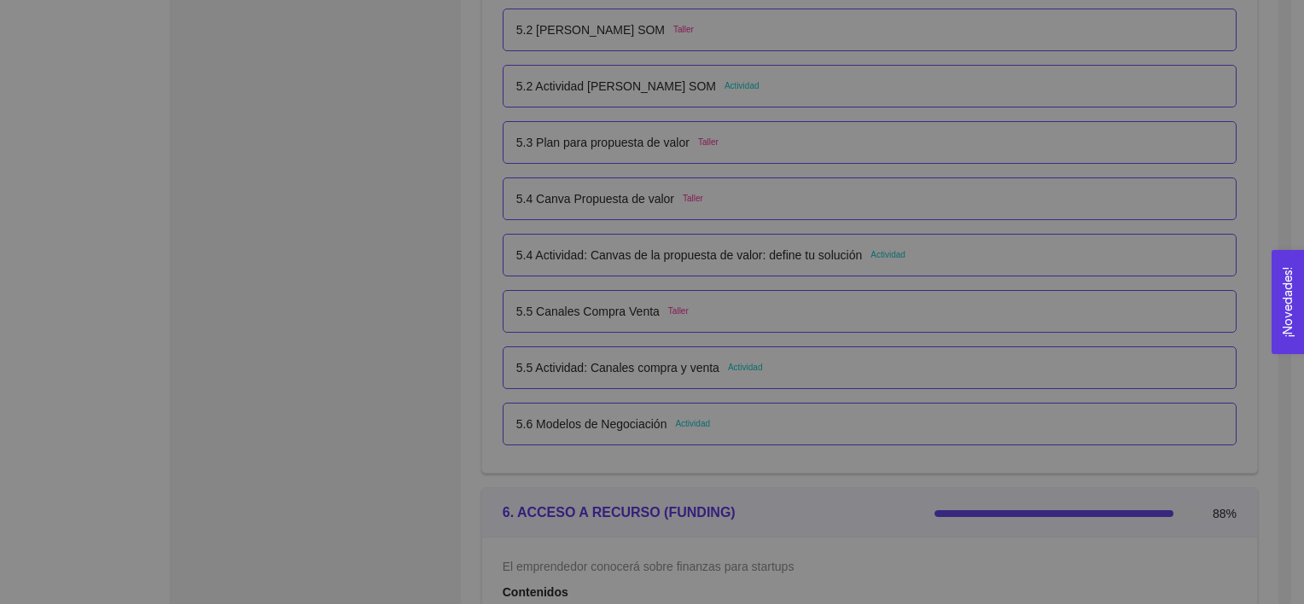
scroll to position [0, 0]
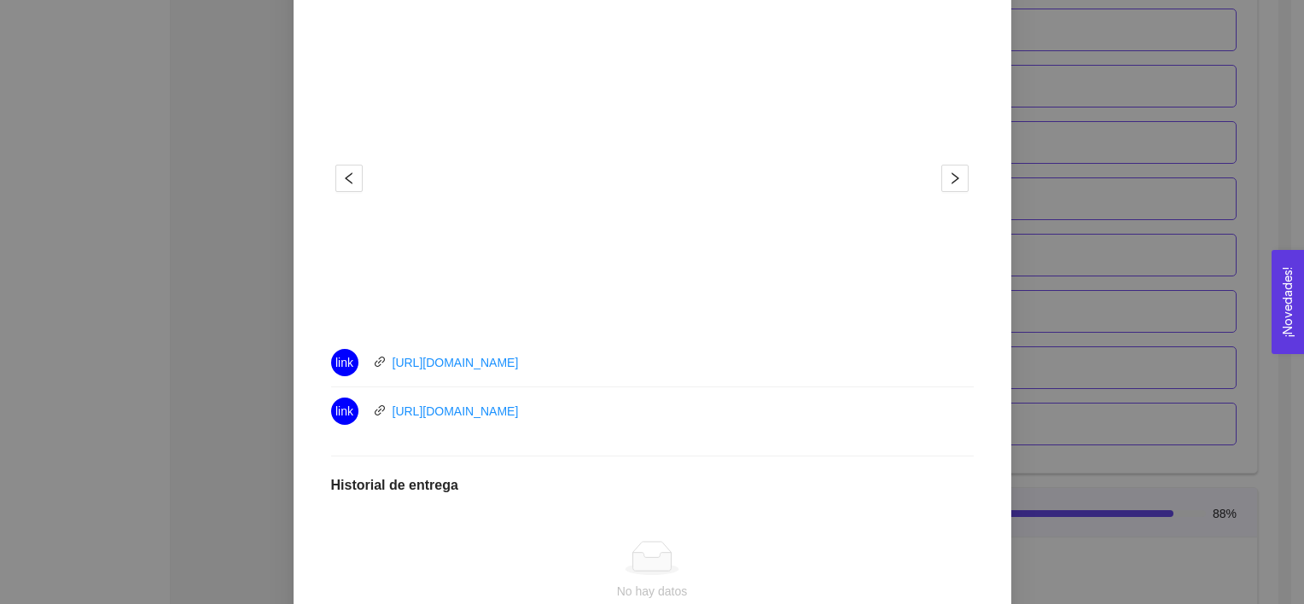
click at [898, 420] on div "link https://youtu.be/jbyAJ6wInZw" at bounding box center [652, 411] width 643 height 27
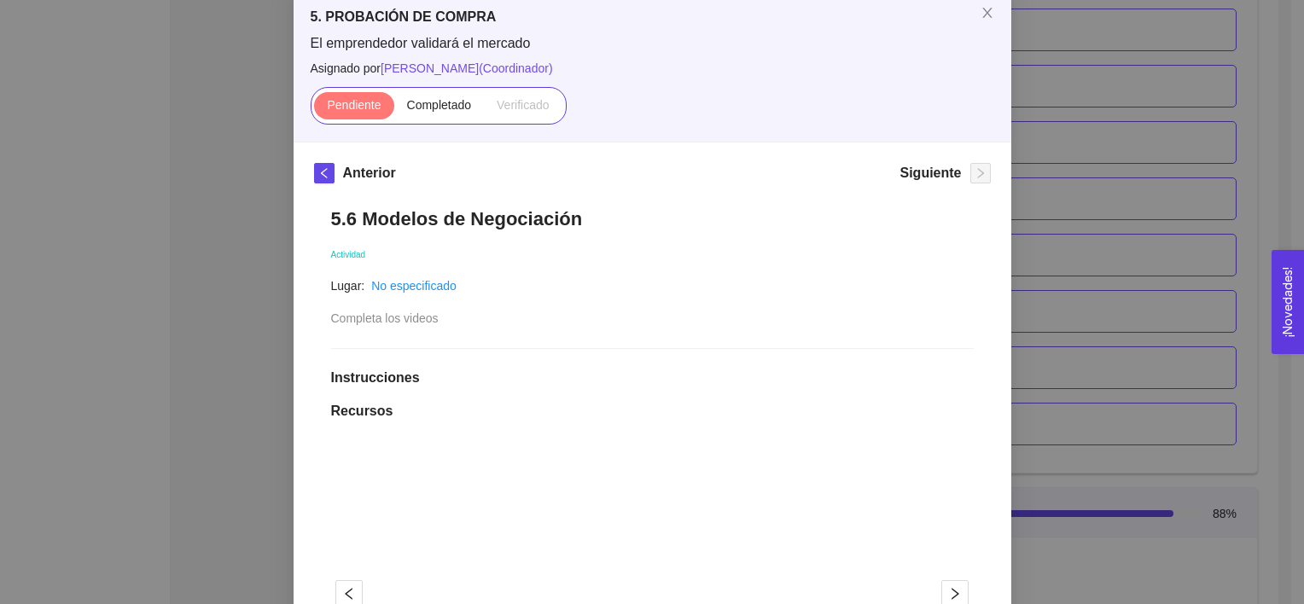
scroll to position [98, 0]
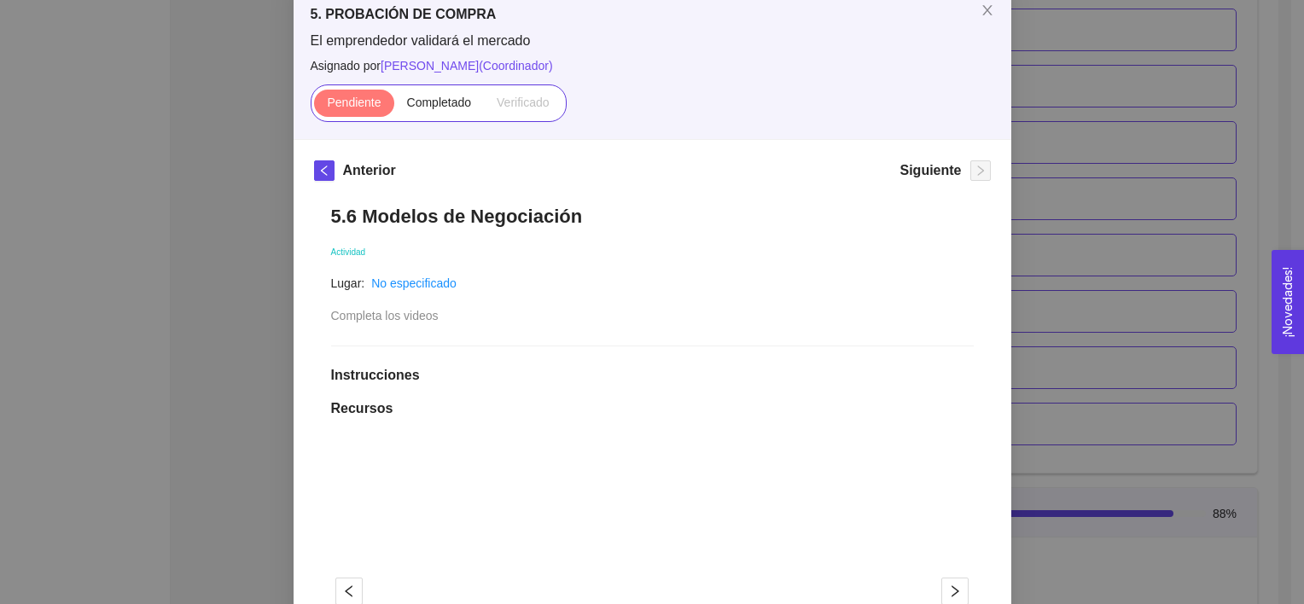
click at [1114, 376] on div "5. PROBACIÓN DE COMPRA El emprendedor validará el mercado Asignado por Ana Sofi…" at bounding box center [652, 302] width 1304 height 604
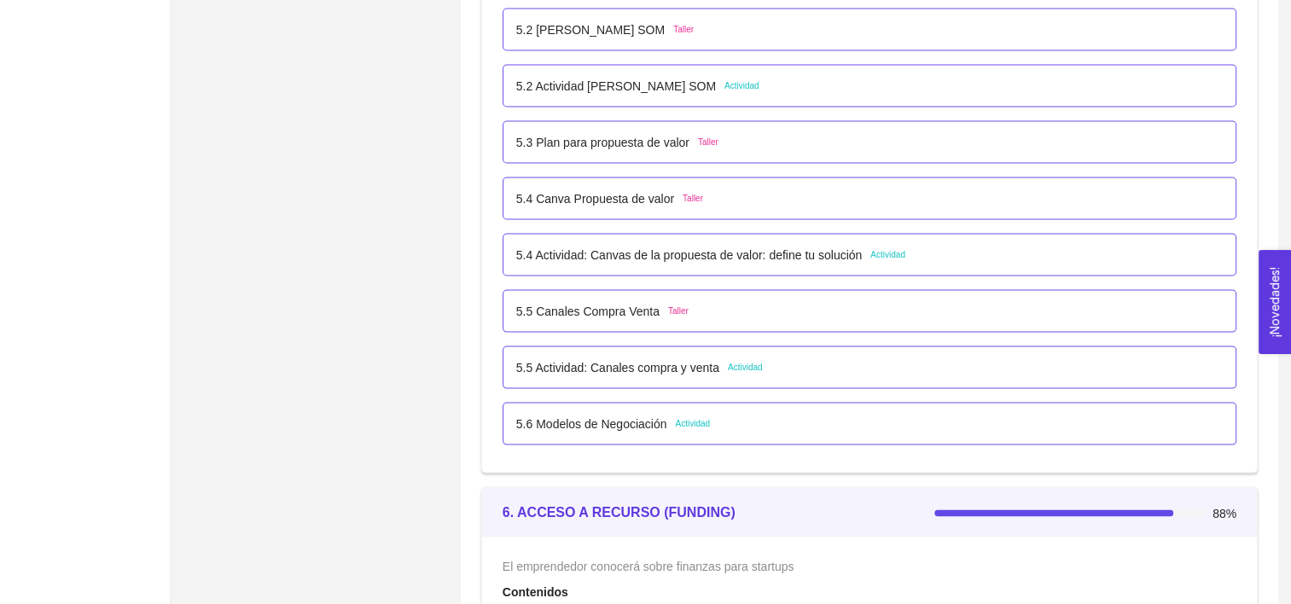
click at [815, 364] on div "5.5 Actividad: Canales compra y venta Actividad" at bounding box center [869, 367] width 707 height 19
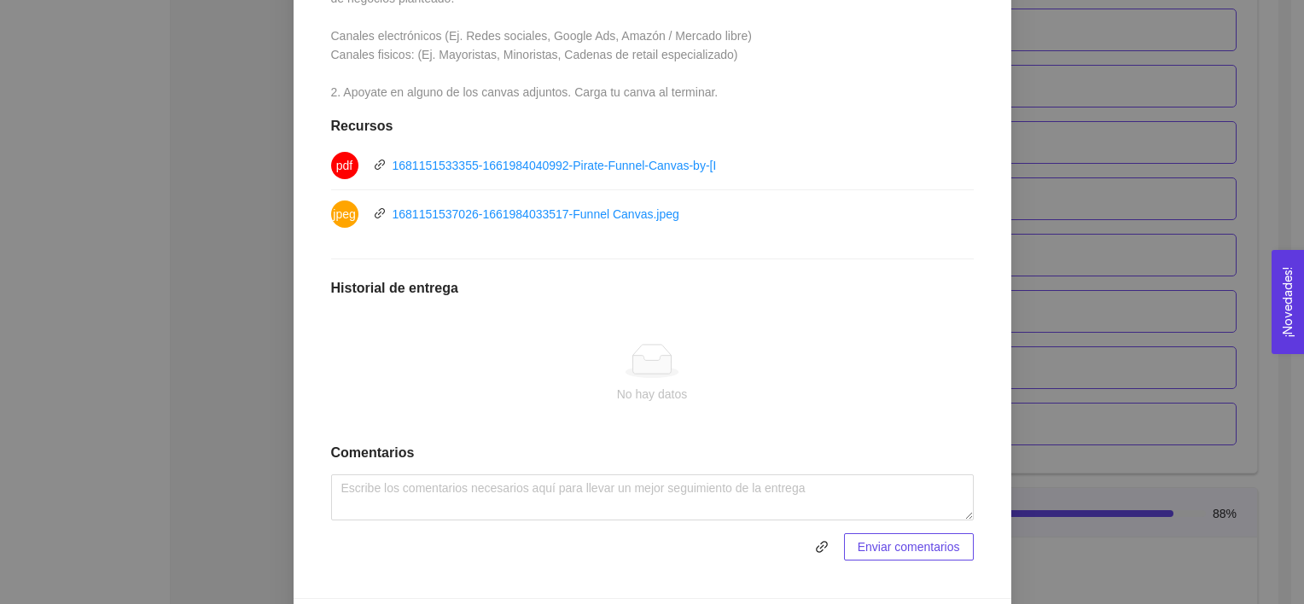
scroll to position [550, 0]
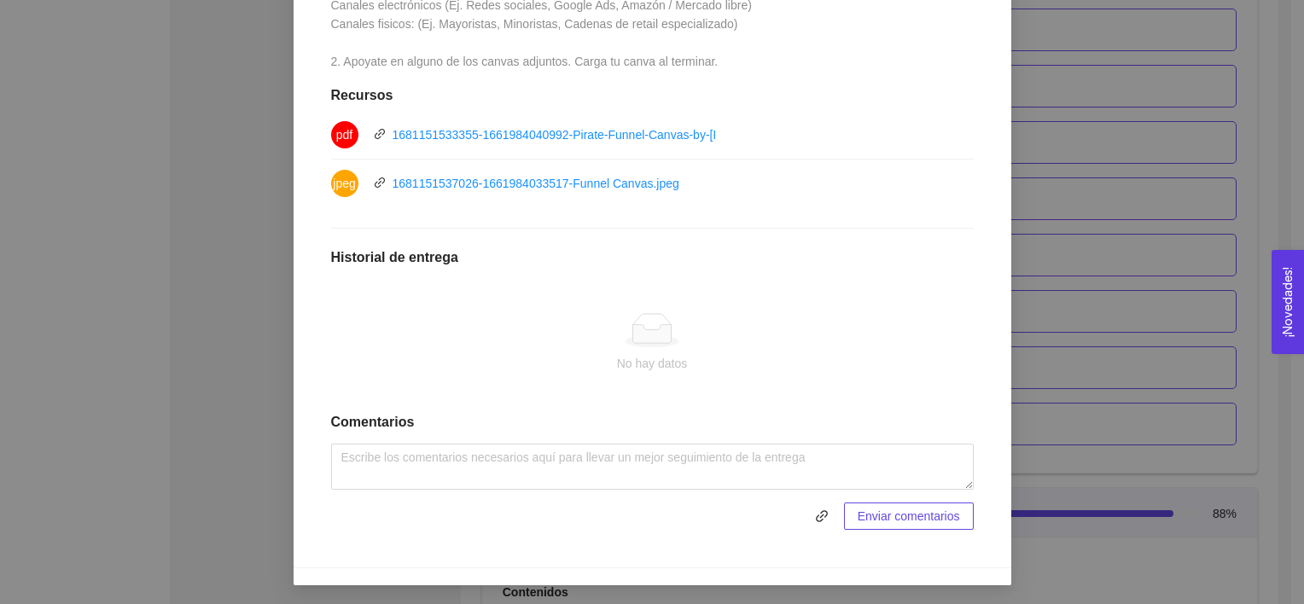
click at [1072, 342] on div "5. PROBACIÓN DE COMPRA El emprendedor validará el mercado Asignado por Ana Sofi…" at bounding box center [652, 302] width 1304 height 604
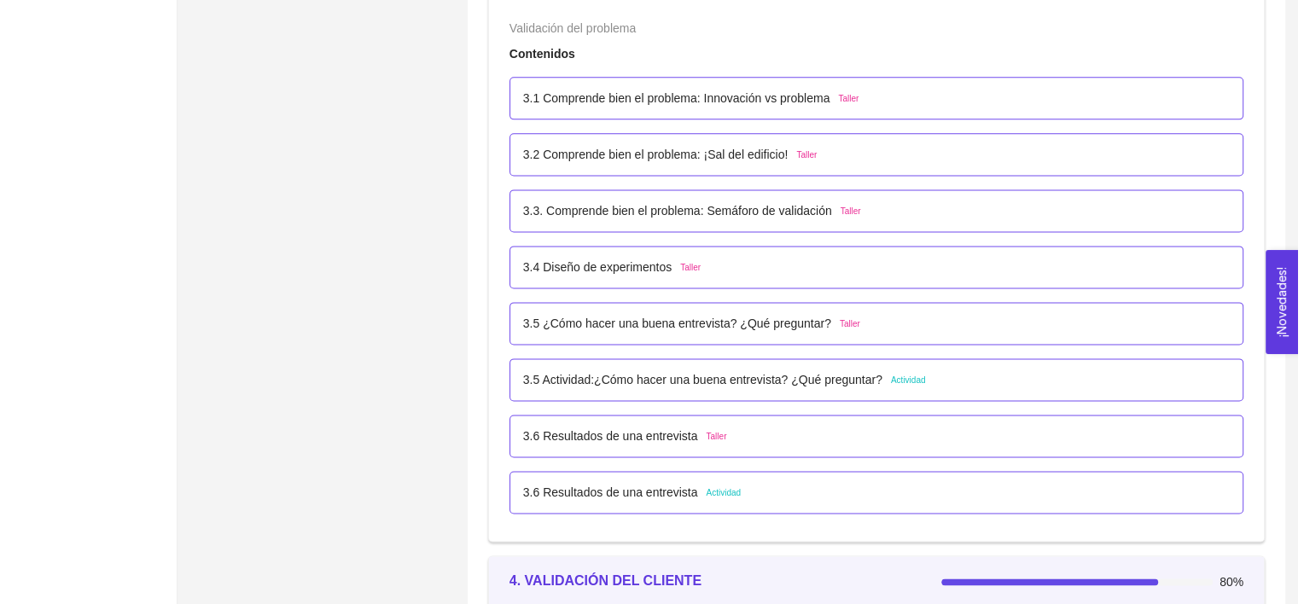
scroll to position [2256, 0]
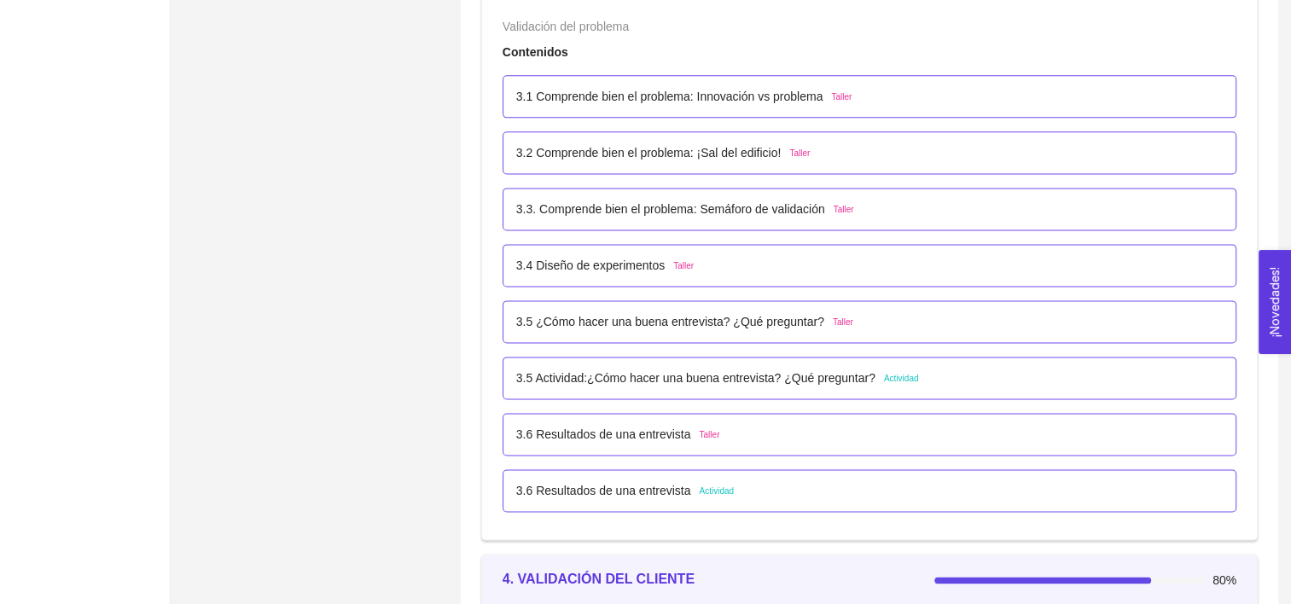
click at [801, 478] on div "3.6 Resultados de una entrevista Actividad" at bounding box center [870, 490] width 734 height 43
click at [669, 492] on p "3.6 Resultados de una entrevista" at bounding box center [603, 490] width 175 height 19
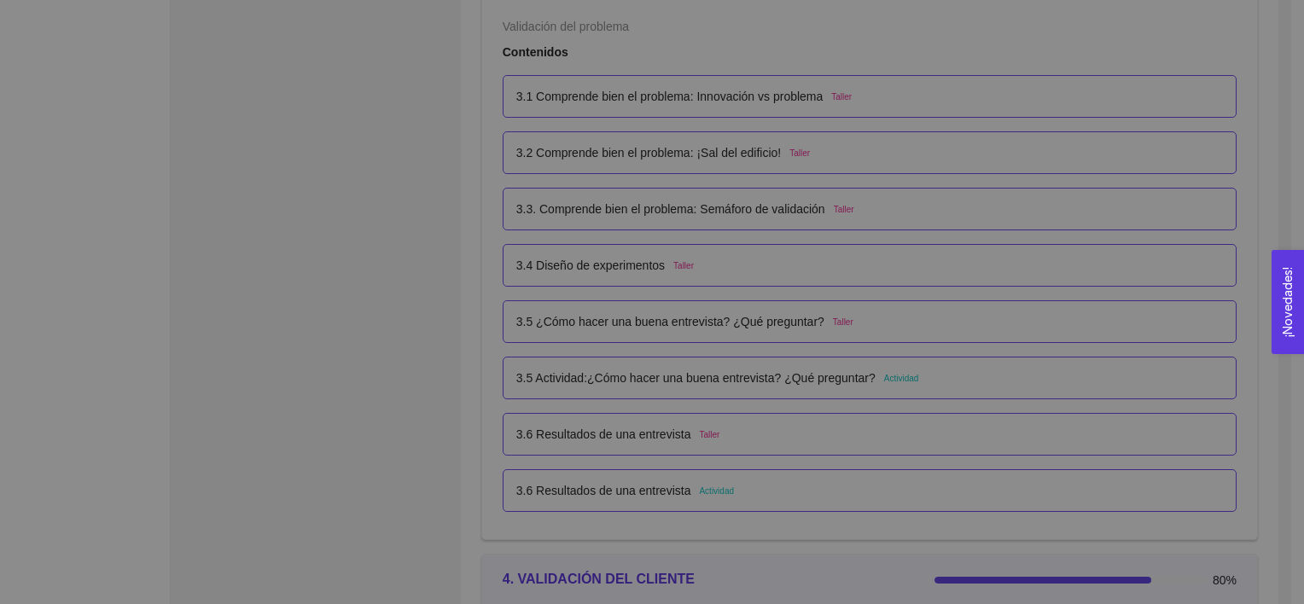
scroll to position [0, 0]
click at [669, 492] on li at bounding box center [652, 491] width 677 height 14
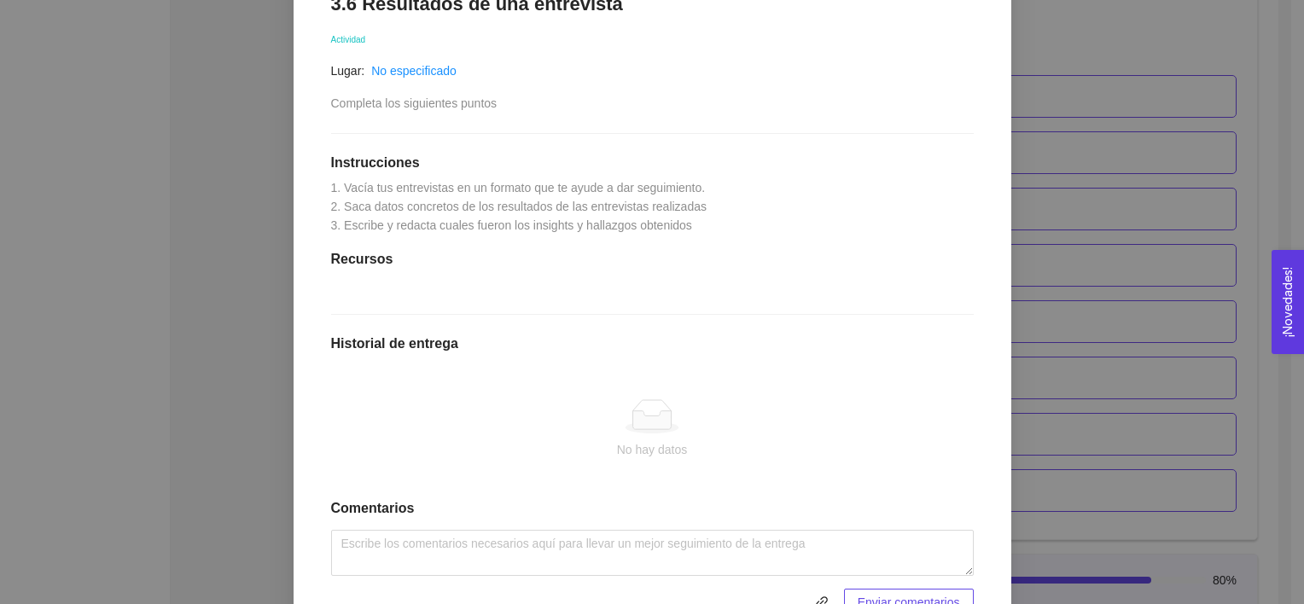
scroll to position [397, 0]
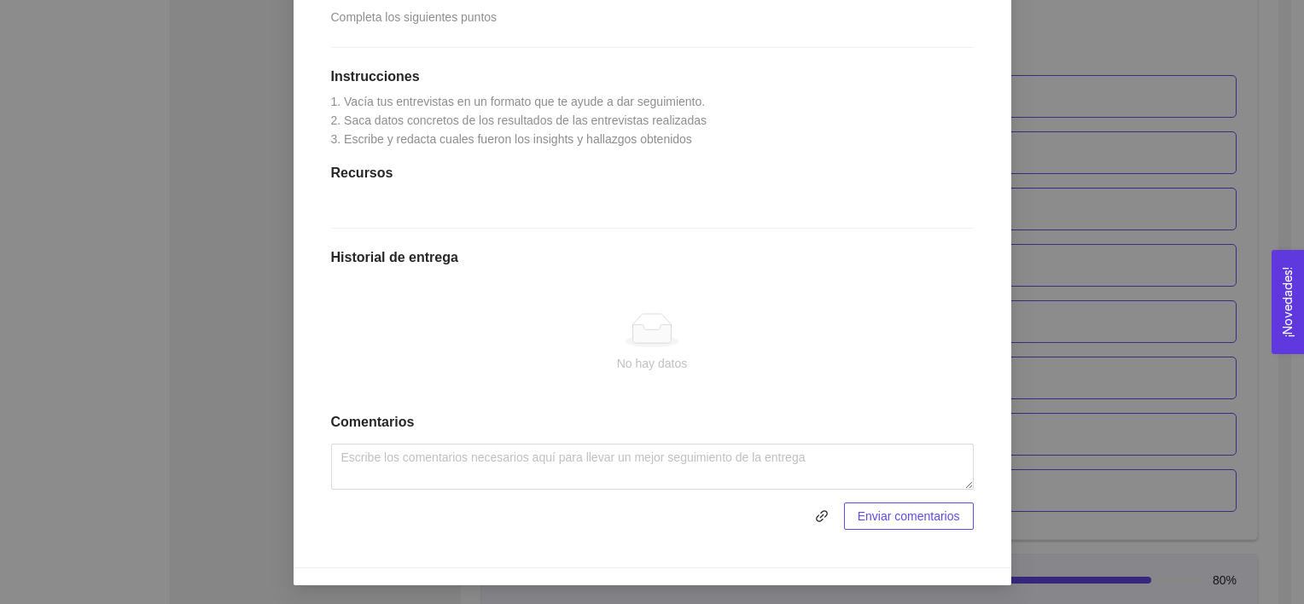
click at [1132, 346] on div "3. VALIDACIÓN DEL PROBLEMA Validación del problema Asignado por Ana Sofia Contr…" at bounding box center [652, 302] width 1304 height 604
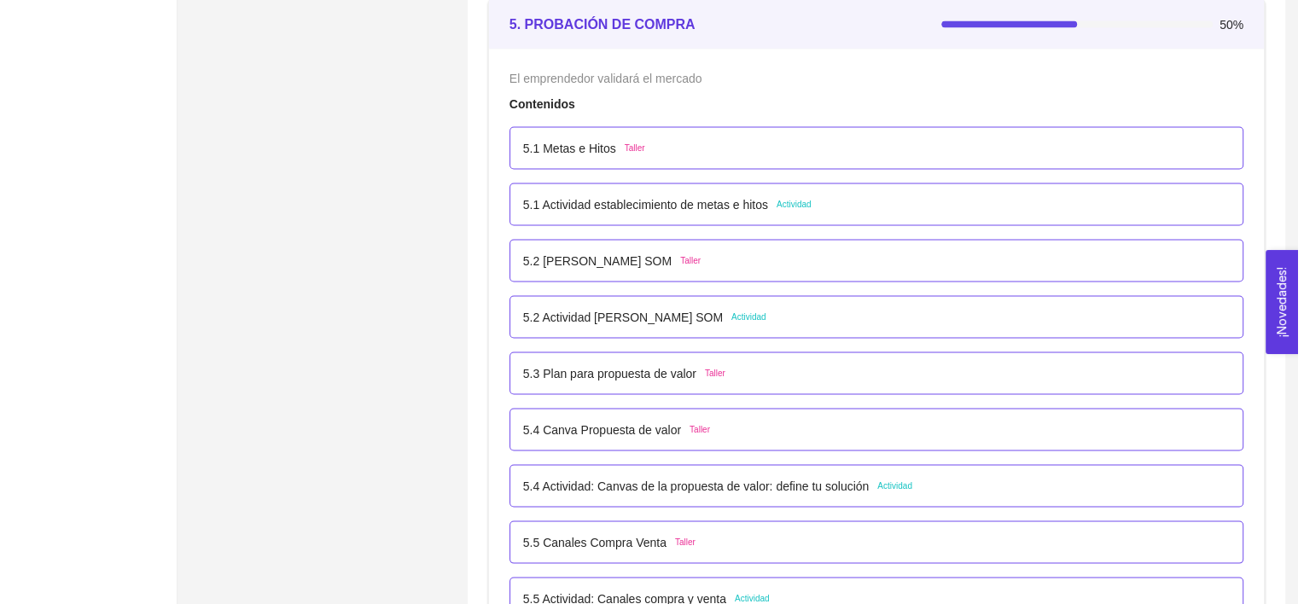
scroll to position [3253, 0]
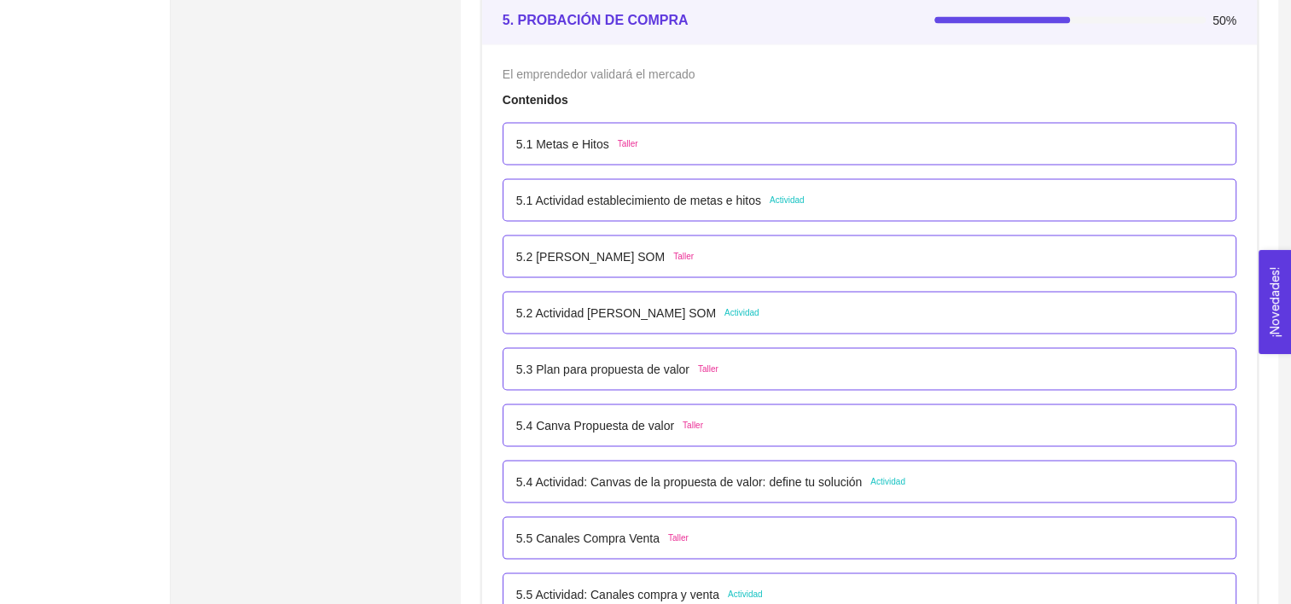
click at [823, 314] on div "5.2 Actividad Mercado TAM SAM SOM Actividad" at bounding box center [869, 313] width 707 height 19
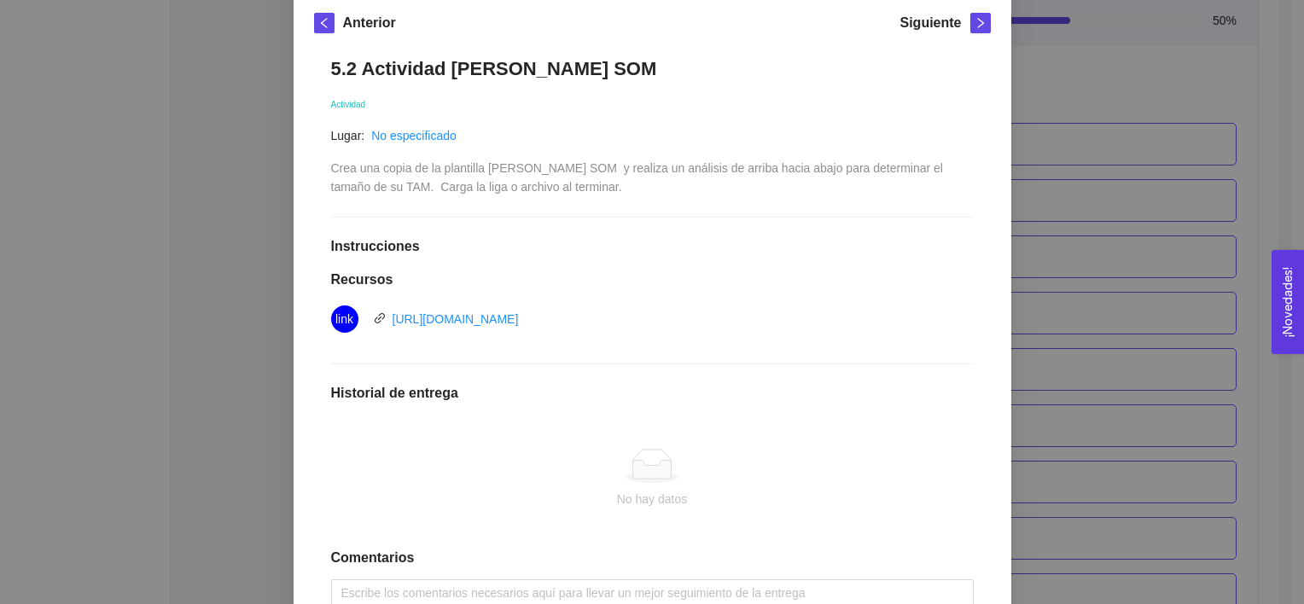
scroll to position [382, 0]
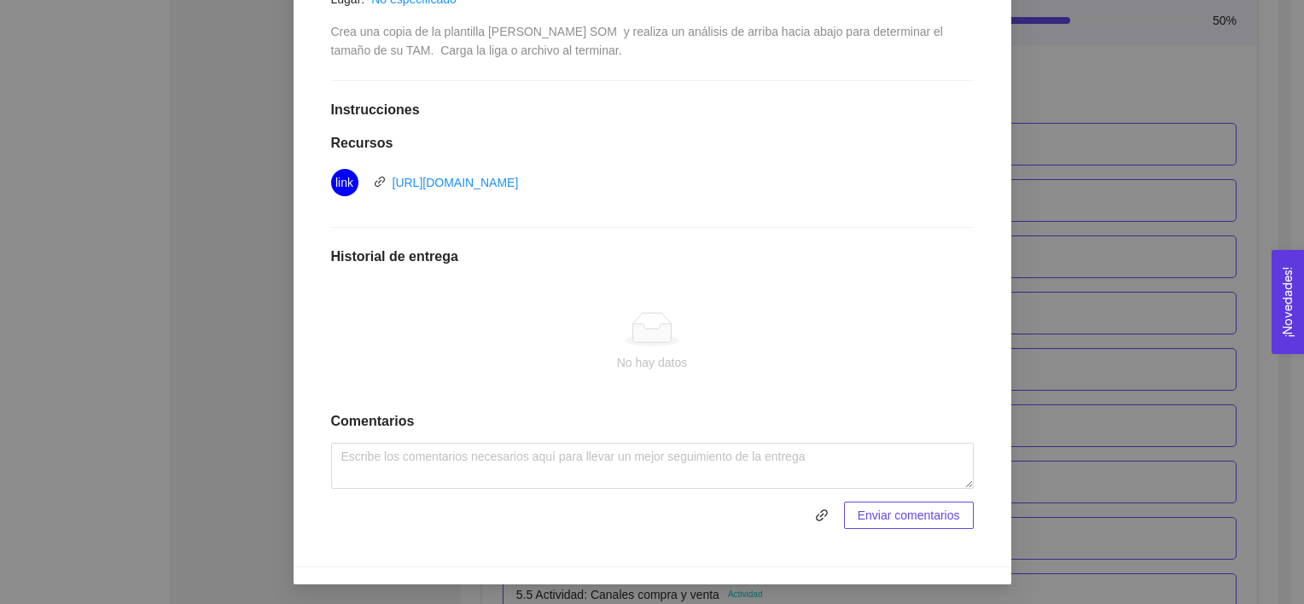
click at [1048, 349] on div "5. PROBACIÓN DE COMPRA El emprendedor validará el mercado Asignado por Ana Sofi…" at bounding box center [652, 302] width 1304 height 604
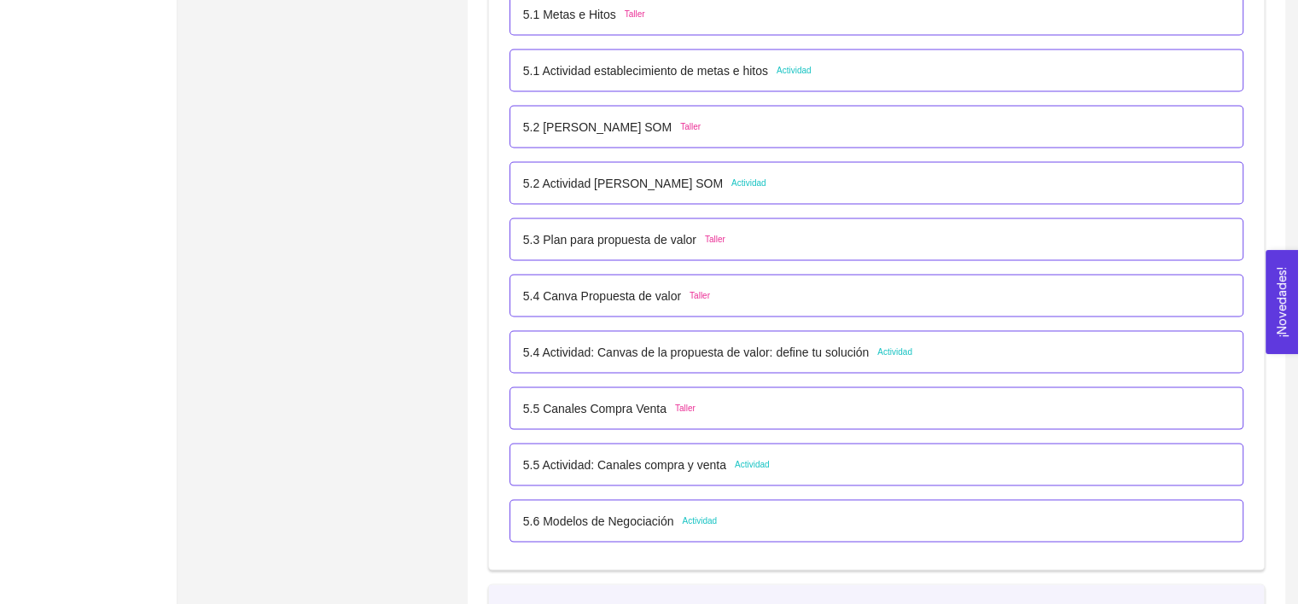
scroll to position [3383, 0]
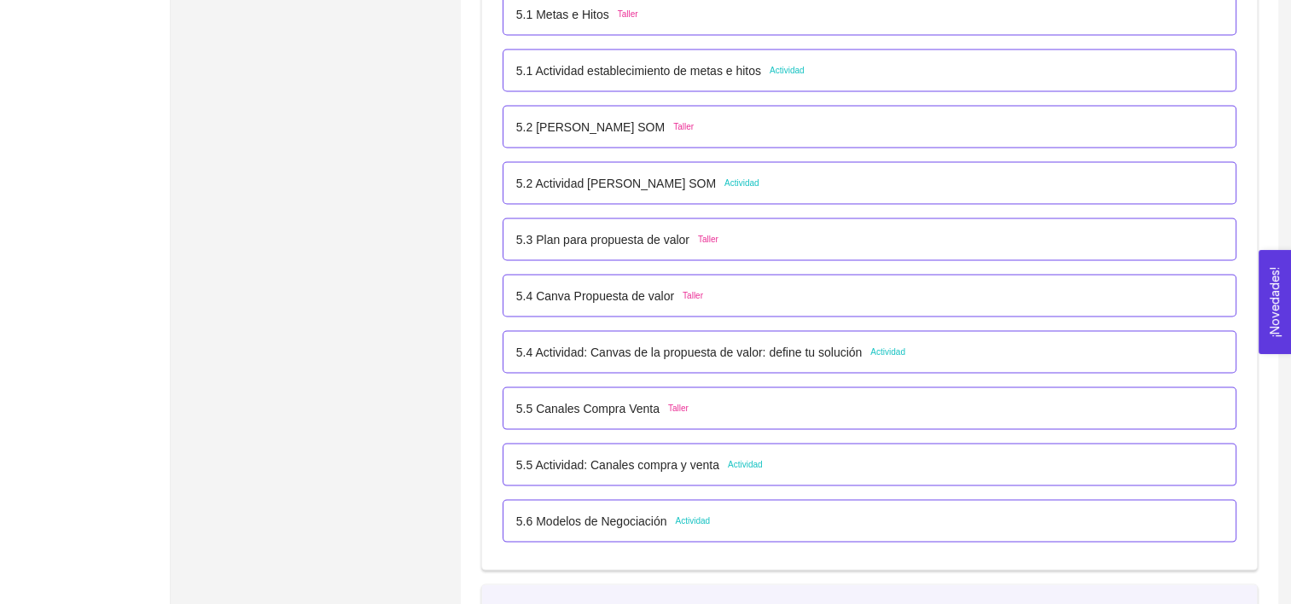
click at [1021, 345] on div "5.4 Actividad: Canvas de la propuesta de valor: define tu solución Actividad" at bounding box center [869, 352] width 707 height 19
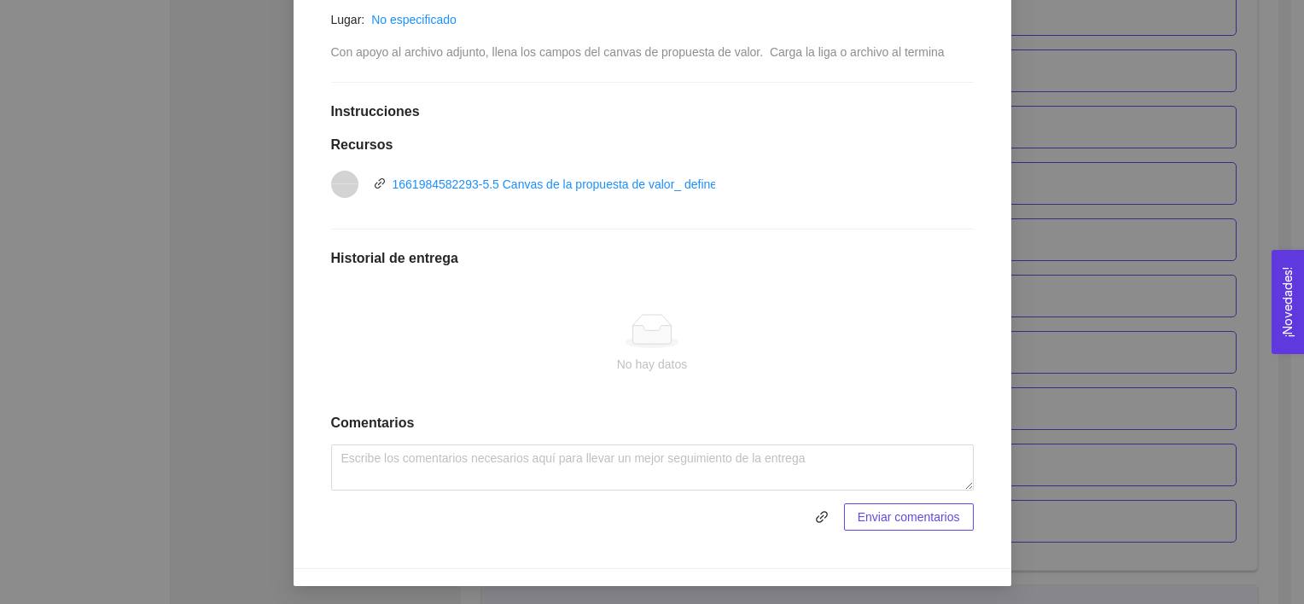
scroll to position [363, 0]
click at [987, 358] on div "Anterior Siguiente 5.4 Actividad: Canvas de la propuesta de valor: define tu so…" at bounding box center [653, 221] width 718 height 692
click at [1094, 349] on div "5. PROBACIÓN DE COMPRA El emprendedor validará el mercado Asignado por Ana Sofi…" at bounding box center [652, 302] width 1304 height 604
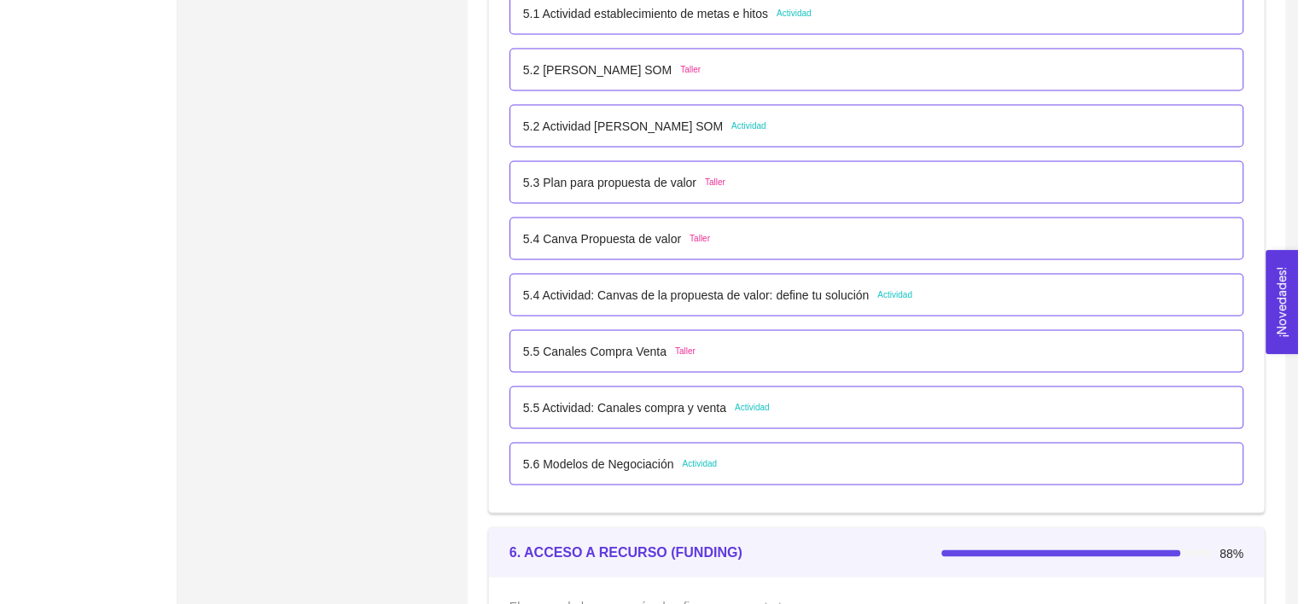
scroll to position [3441, 0]
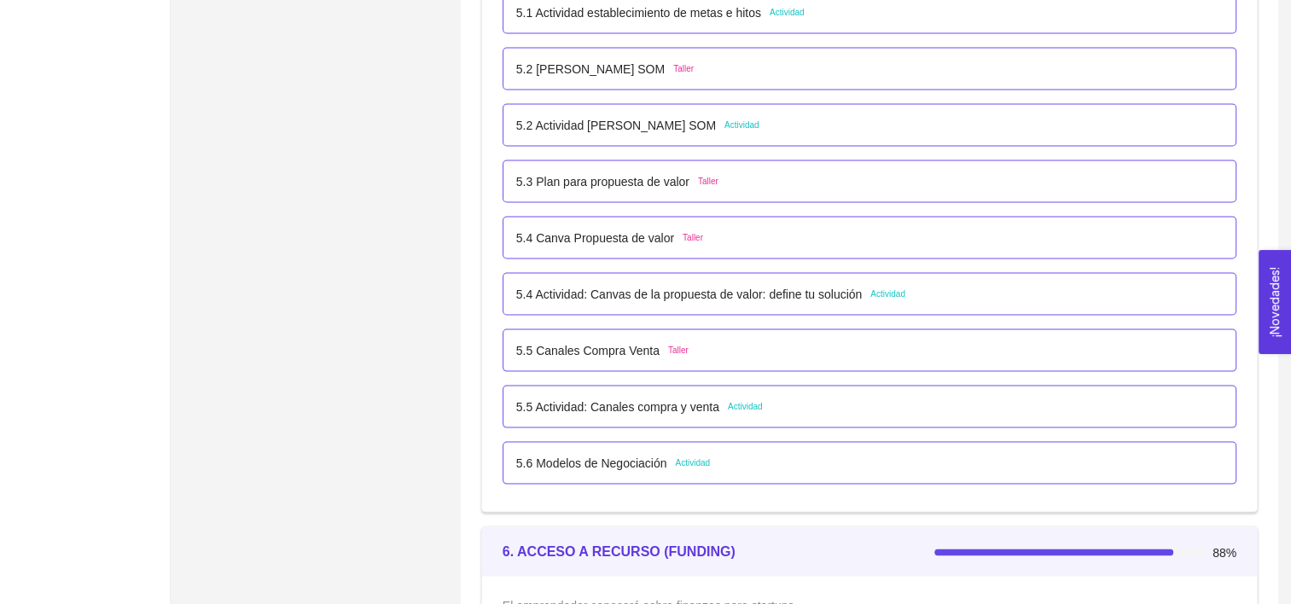
click at [927, 405] on div "5.5 Actividad: Canales compra y venta Actividad" at bounding box center [869, 407] width 707 height 19
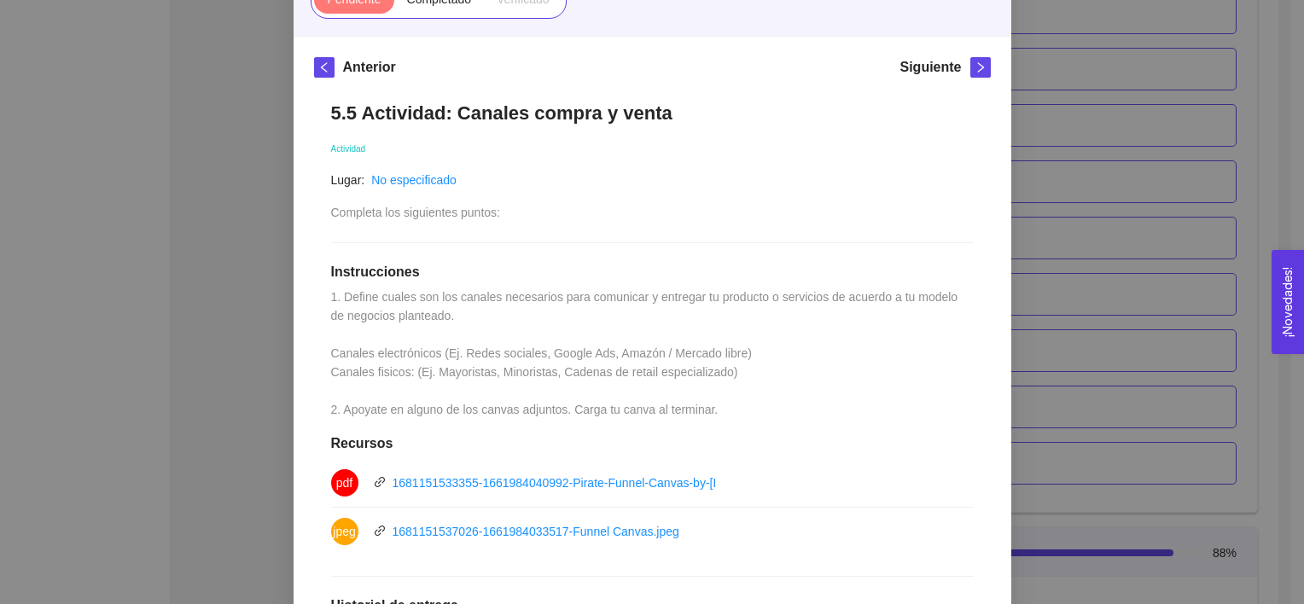
scroll to position [201, 0]
click at [1093, 342] on div "5. PROBACIÓN DE COMPRA El emprendedor validará el mercado Asignado por Ana Sofi…" at bounding box center [652, 302] width 1304 height 604
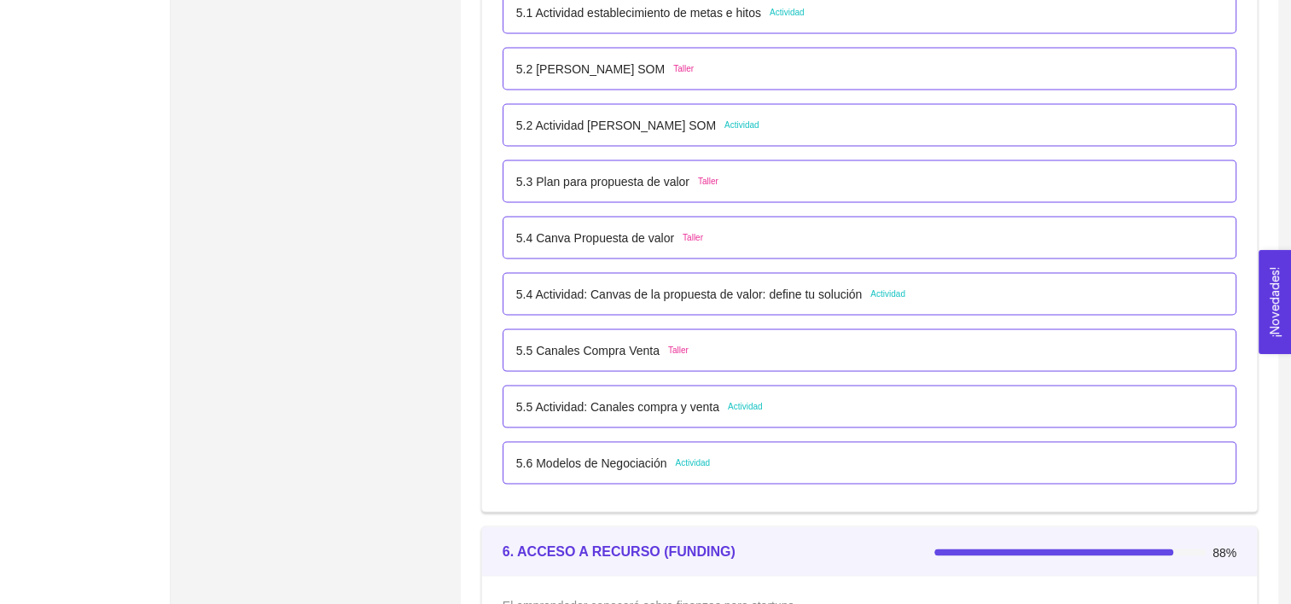
click at [918, 456] on div "5.6 Modelos de Negociación Actividad" at bounding box center [869, 463] width 707 height 19
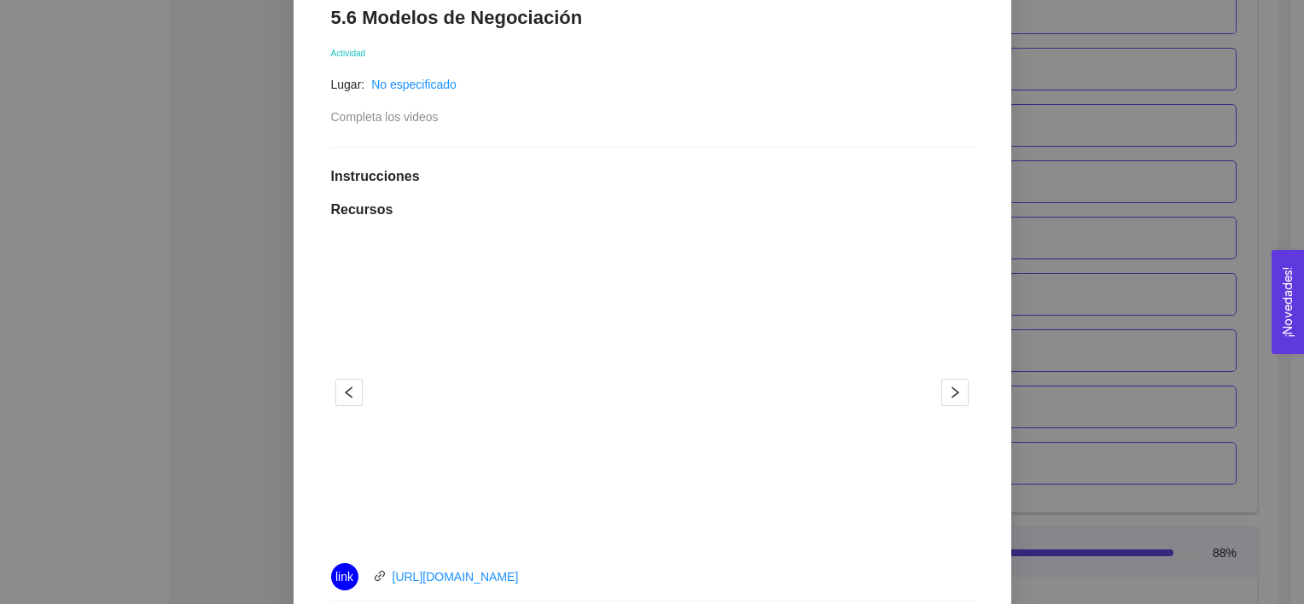
scroll to position [154, 0]
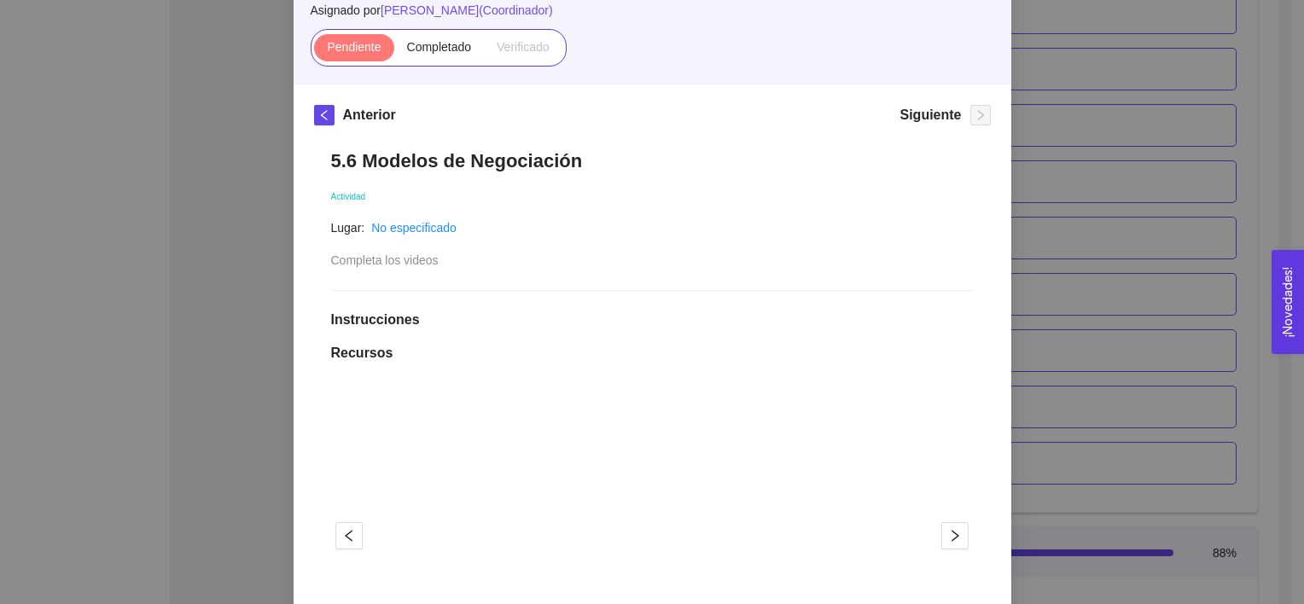
click at [443, 61] on div "Pendiente Completado Verificado" at bounding box center [439, 48] width 256 height 38
click at [434, 52] on span "Completado" at bounding box center [439, 47] width 65 height 14
click at [394, 51] on input "Completado" at bounding box center [394, 51] width 0 height 0
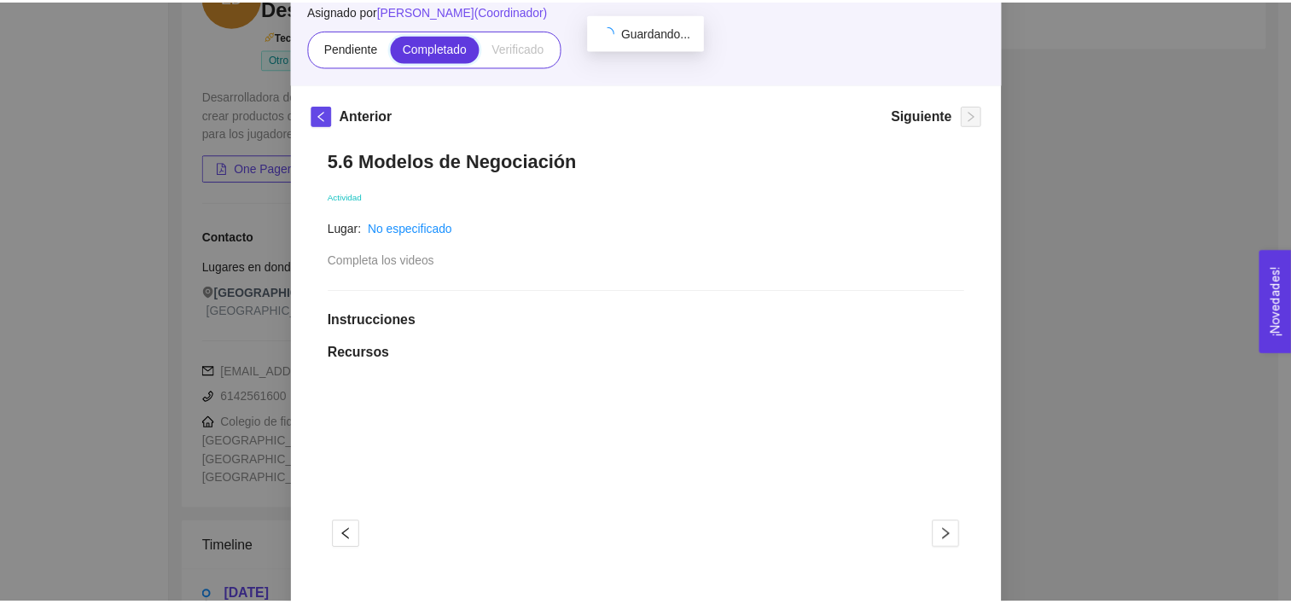
scroll to position [3441, 0]
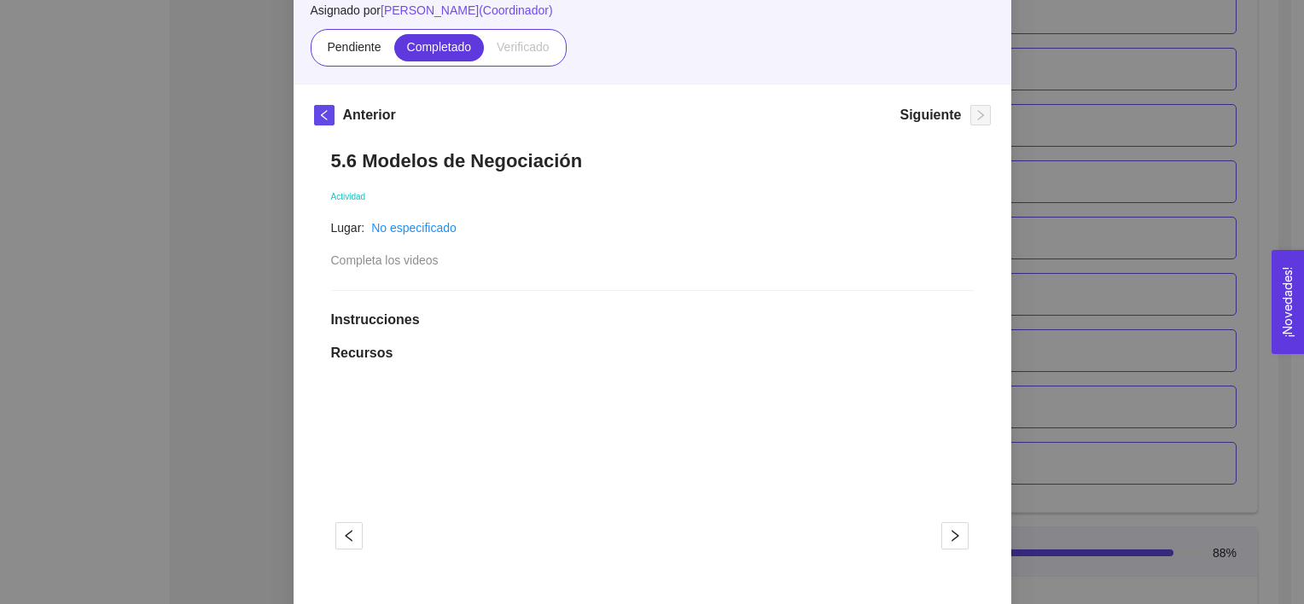
click at [1119, 167] on div "5. PROBACIÓN DE COMPRA El emprendedor validará el mercado Asignado por Ana Sofi…" at bounding box center [652, 302] width 1304 height 604
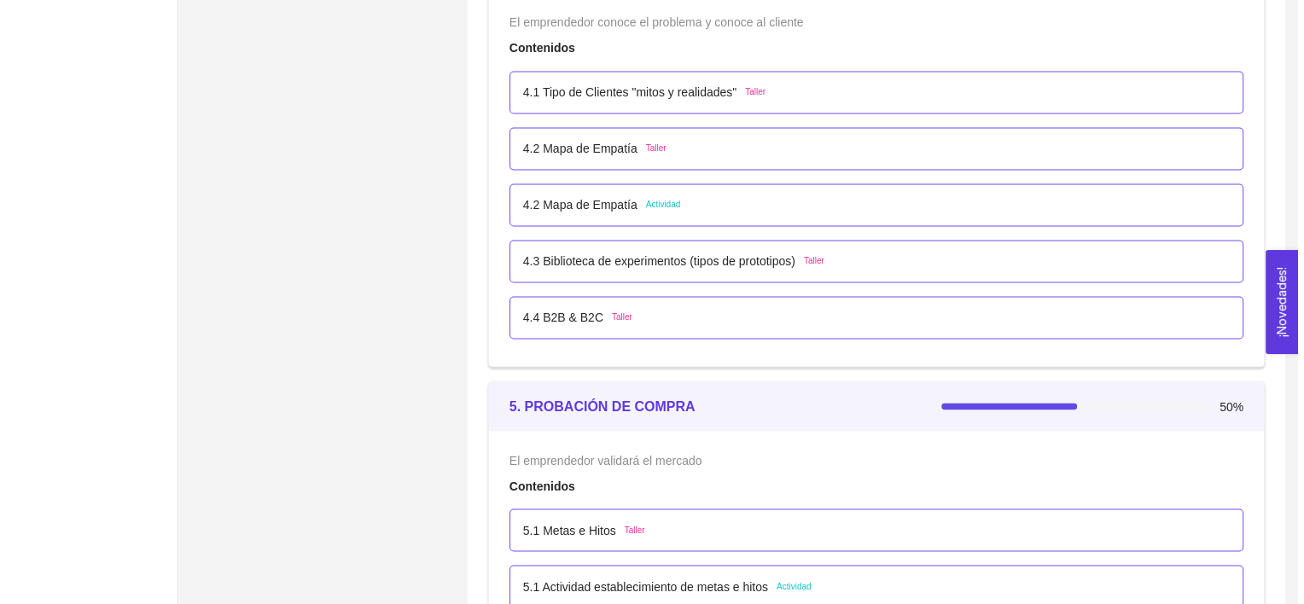
scroll to position [2857, 0]
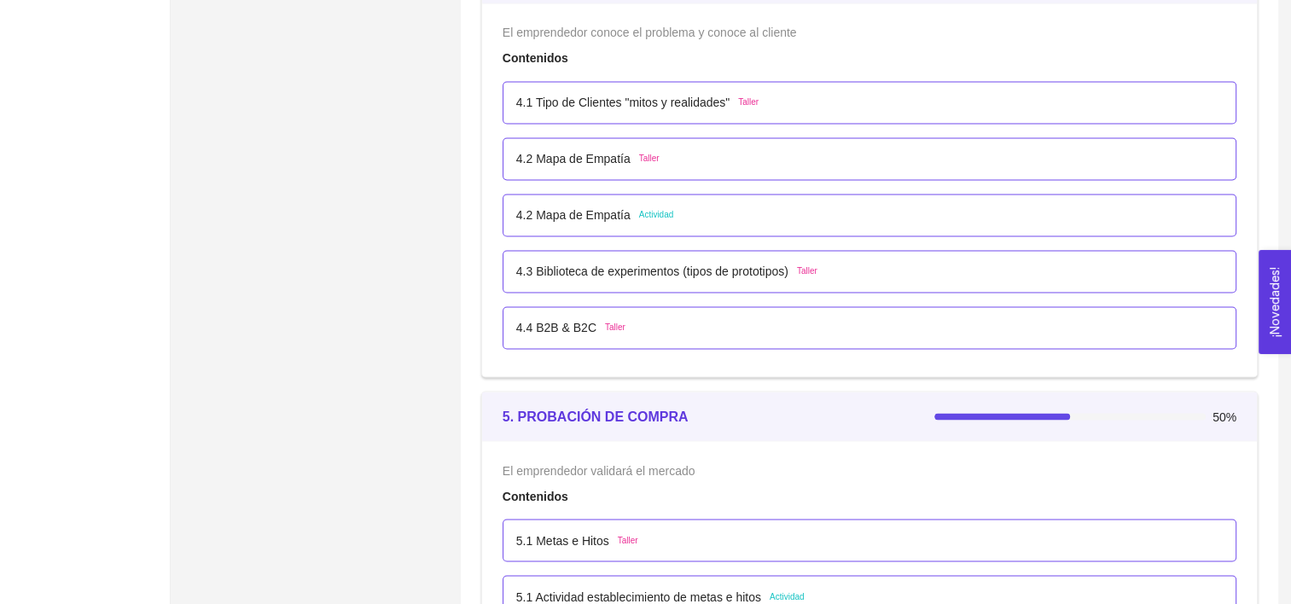
click at [830, 214] on div "4.2 Mapa de Empatía Actividad" at bounding box center [869, 215] width 707 height 19
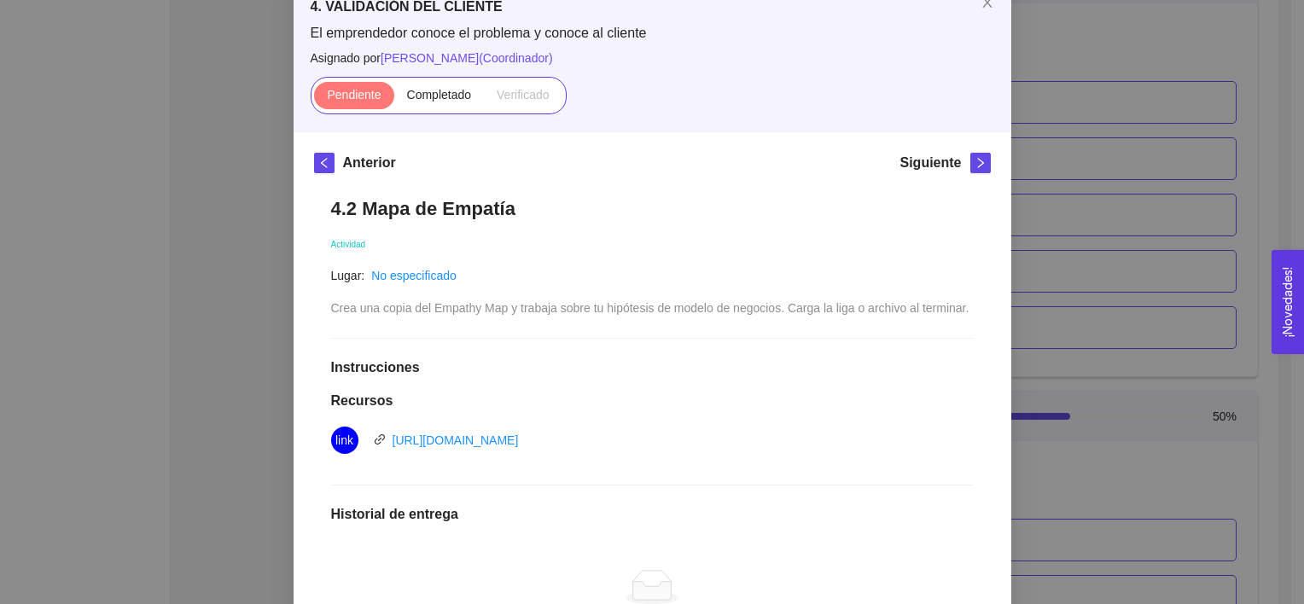
scroll to position [109, 0]
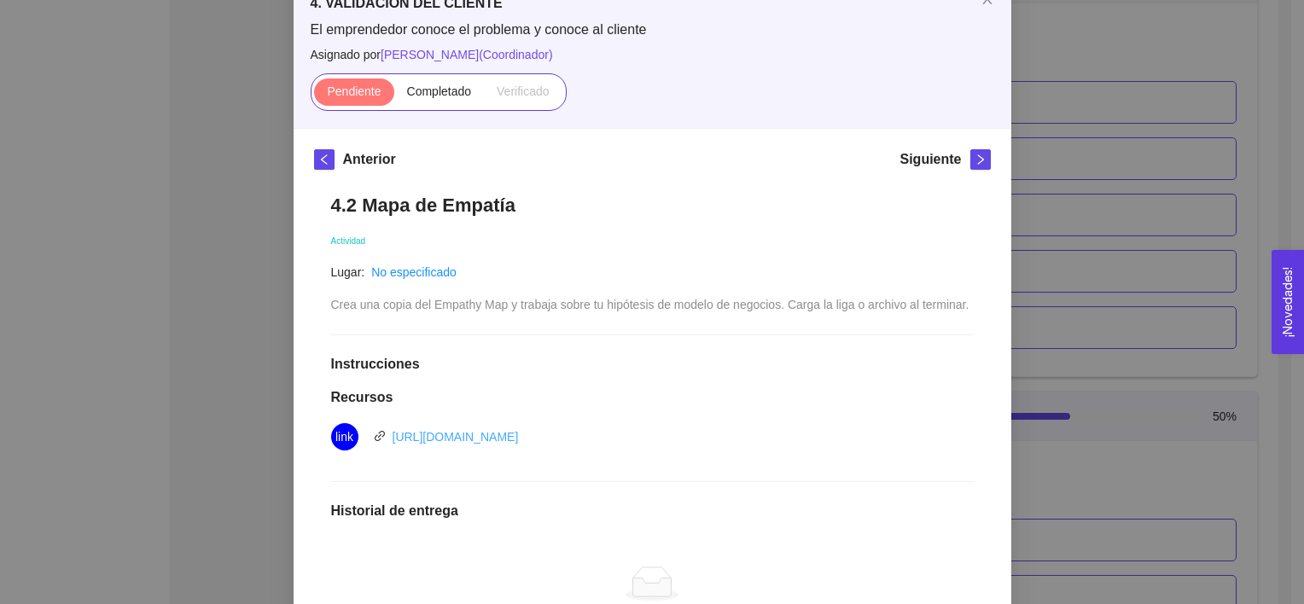
click at [519, 431] on link "https://docs.google.com/drawings/d/13rGGSx9-nk0N2x49ki6gRymoDNZd6jK0px6zzgEQ1JI…" at bounding box center [456, 437] width 126 height 14
